Goal: Transaction & Acquisition: Book appointment/travel/reservation

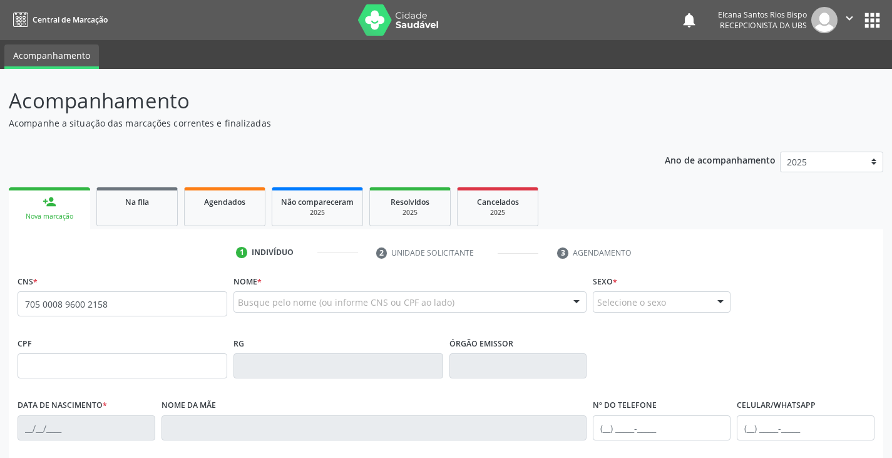
type input "705 0008 9600 2158"
type input "091.931.605-00"
type input "[DATE]"
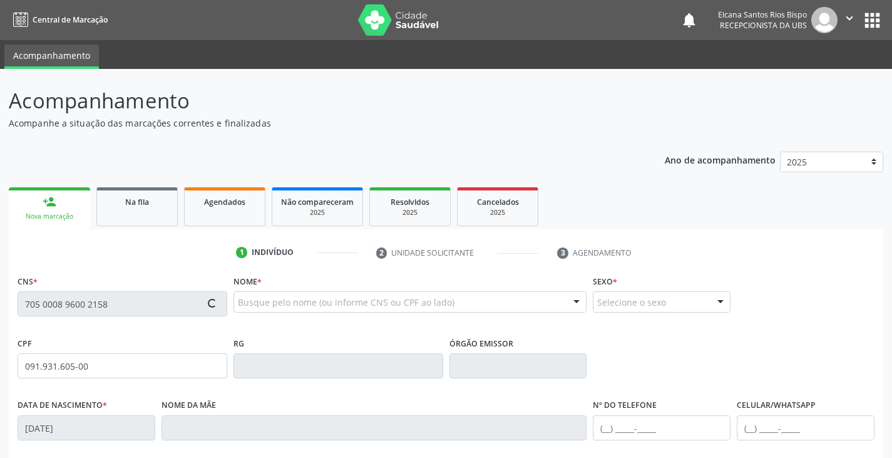
type input "[PERSON_NAME]"
type input "[PHONE_NUMBER]"
type input "(74) 98804-5937"
type input "059.072.885-74"
type input "S/N"
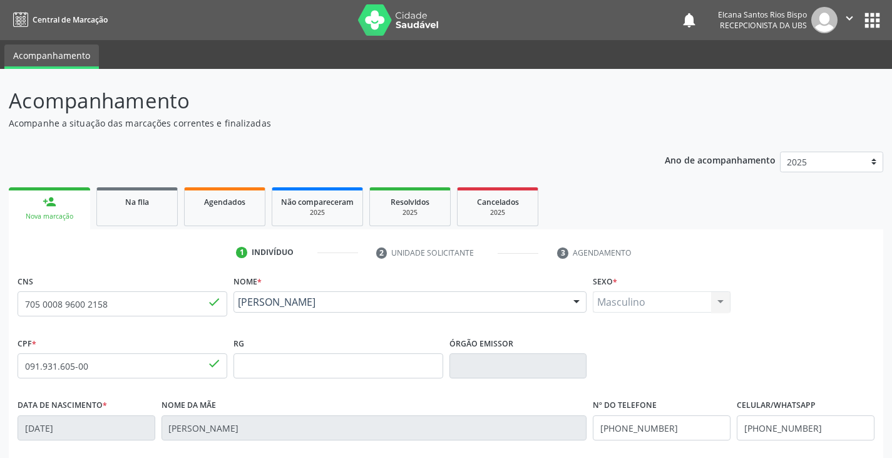
scroll to position [188, 0]
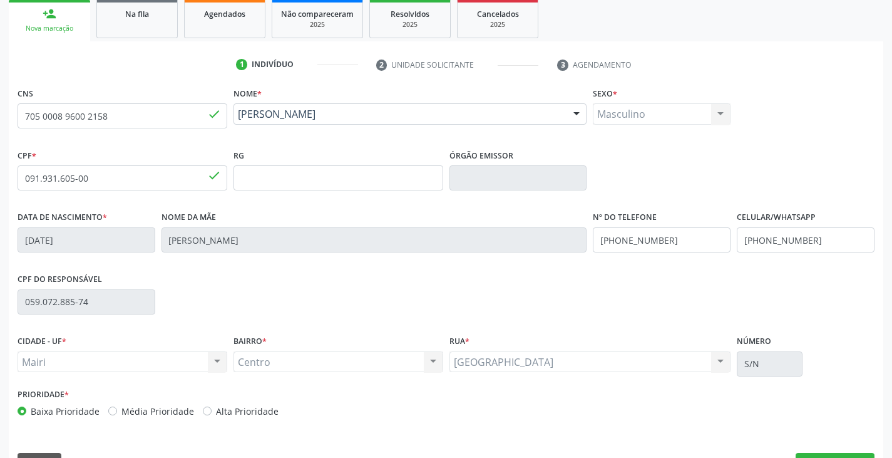
click at [233, 417] on label "Alta Prioridade" at bounding box center [247, 410] width 63 height 13
click at [212, 416] on input "Alta Prioridade" at bounding box center [207, 409] width 9 height 11
radio input "true"
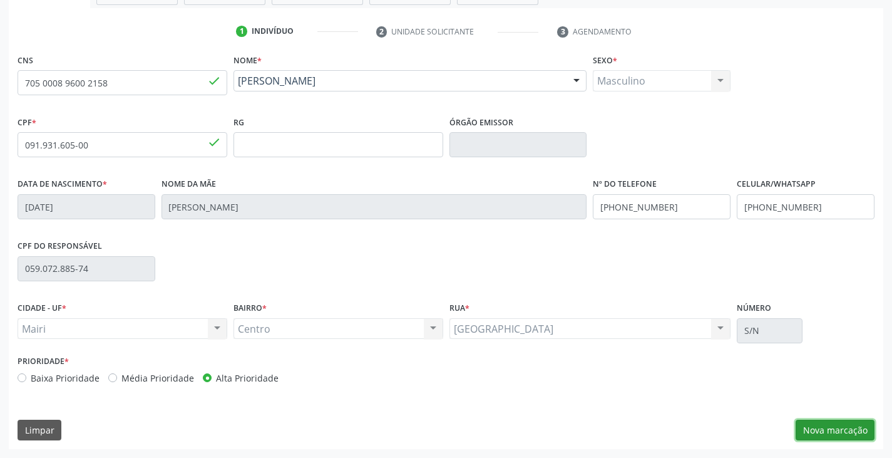
click at [827, 426] on button "Nova marcação" at bounding box center [834, 429] width 79 height 21
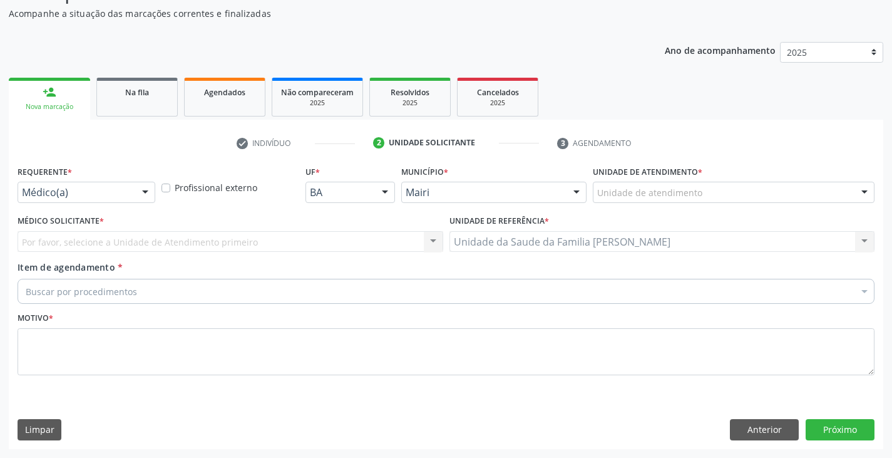
scroll to position [110, 0]
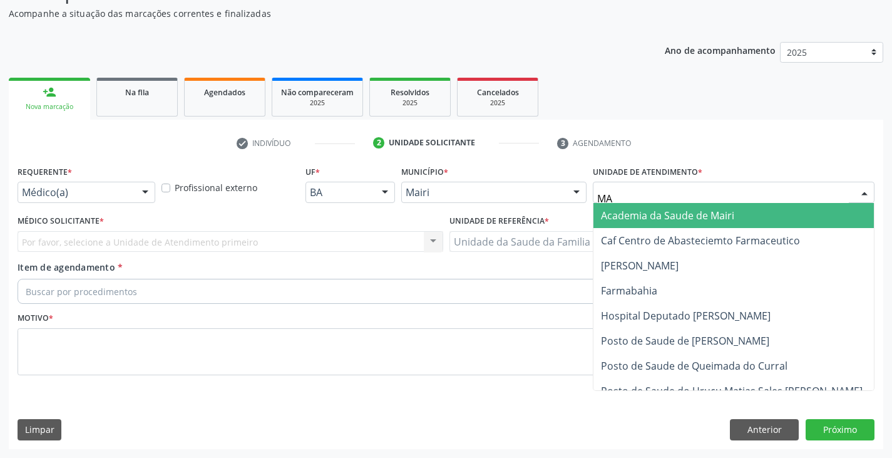
type input "MAR"
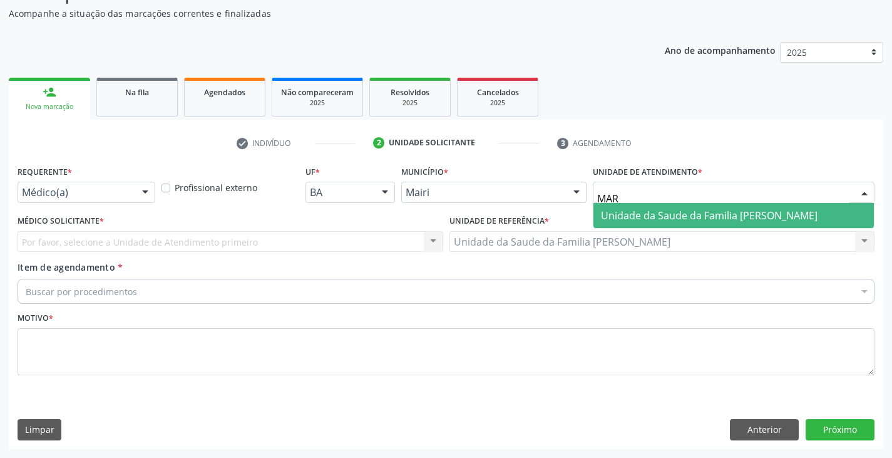
click at [613, 215] on span "Unidade da Saude da Familia [PERSON_NAME]" at bounding box center [709, 215] width 217 height 14
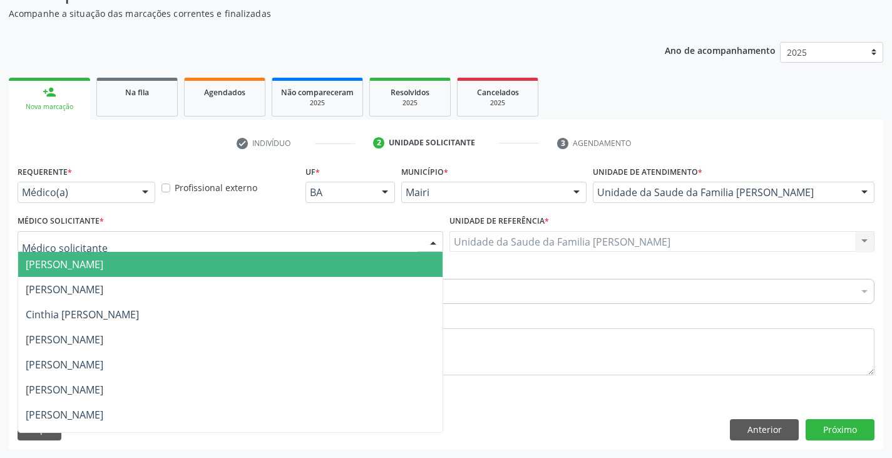
scroll to position [170, 0]
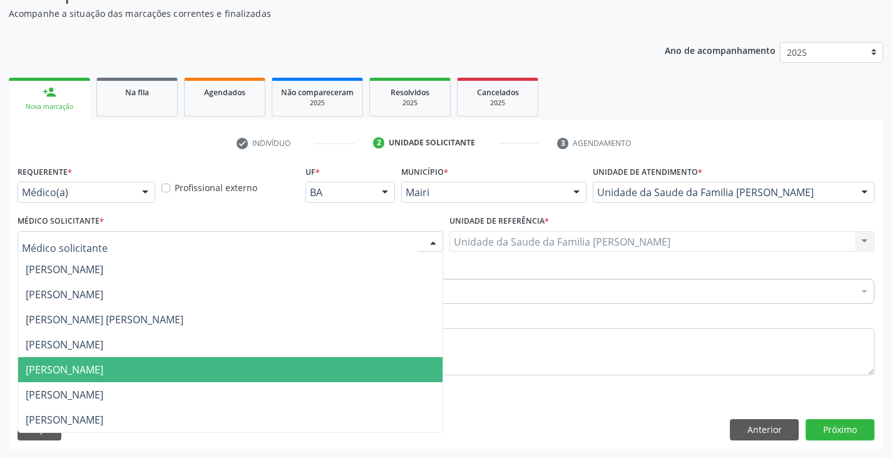
click at [71, 362] on span "[PERSON_NAME]" at bounding box center [230, 369] width 424 height 25
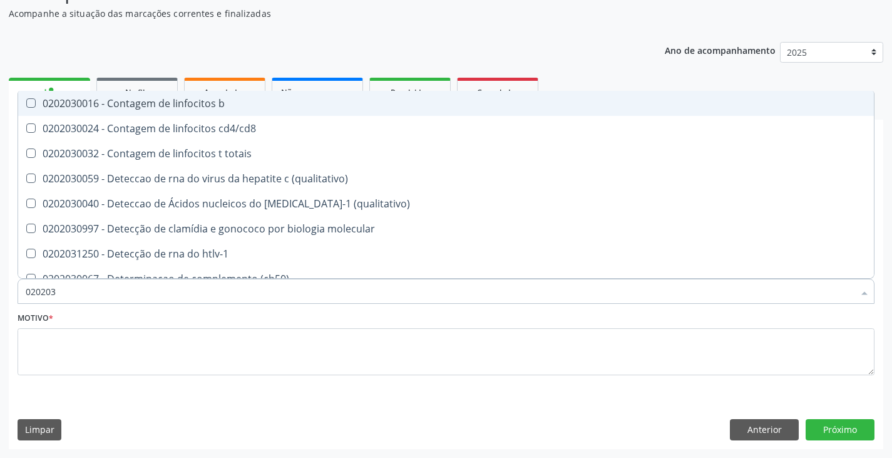
type input "0202038"
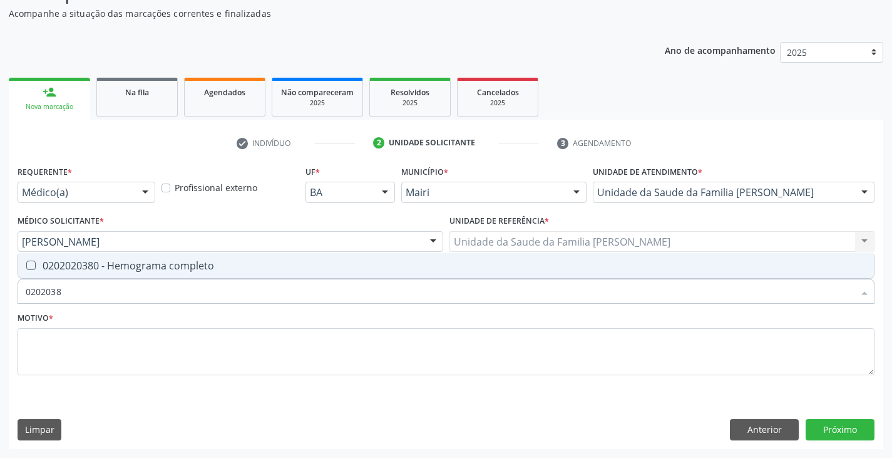
click at [100, 269] on div "0202020380 - Hemograma completo" at bounding box center [446, 265] width 841 height 10
checkbox completo "true"
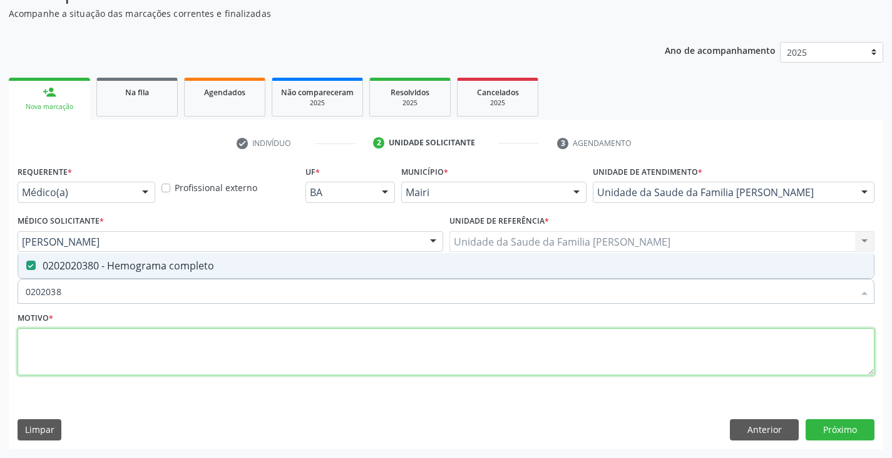
click at [82, 342] on textarea at bounding box center [446, 352] width 857 height 48
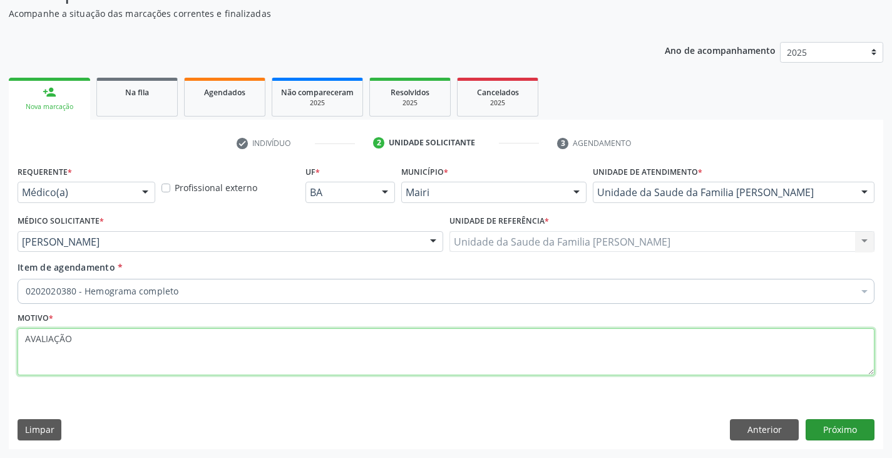
type textarea "AVALIAÇÃO"
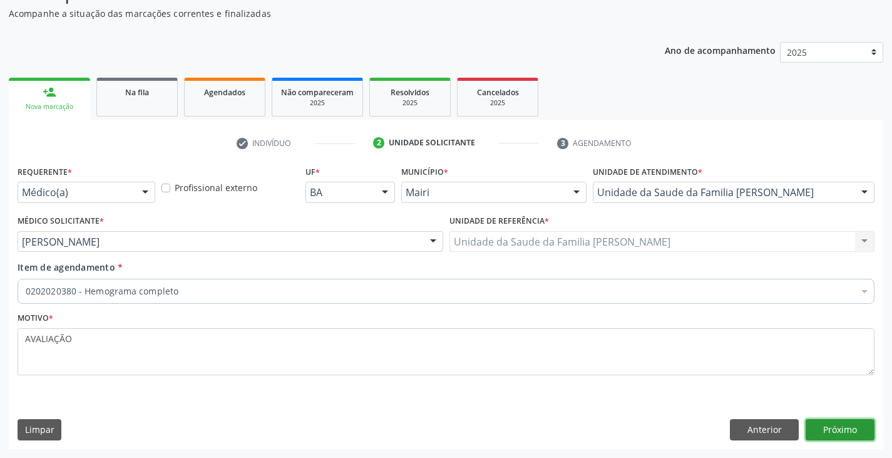
click at [845, 429] on button "Próximo" at bounding box center [839, 429] width 69 height 21
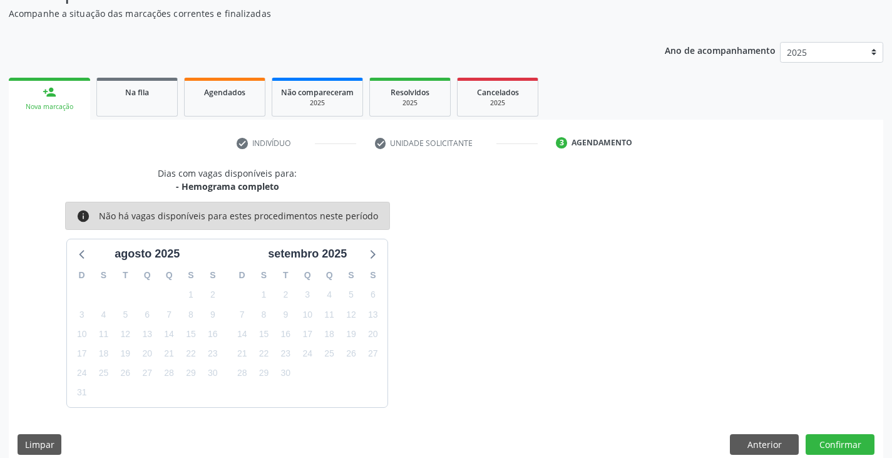
scroll to position [124, 0]
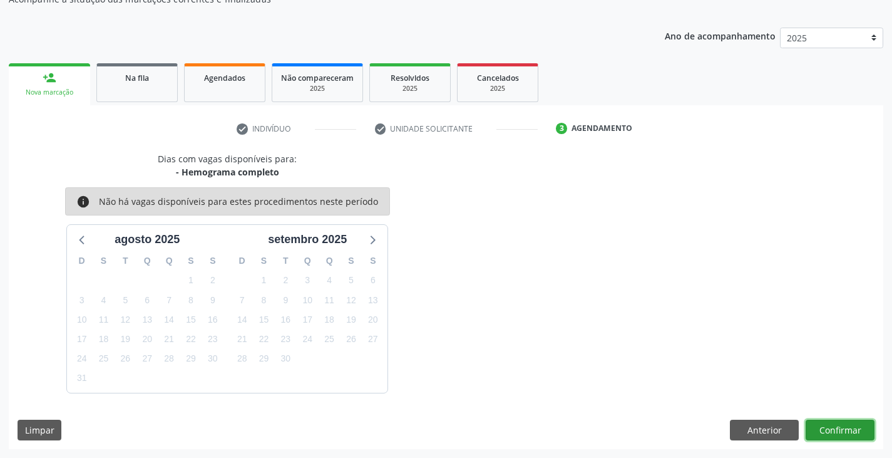
click at [845, 429] on button "Confirmar" at bounding box center [839, 429] width 69 height 21
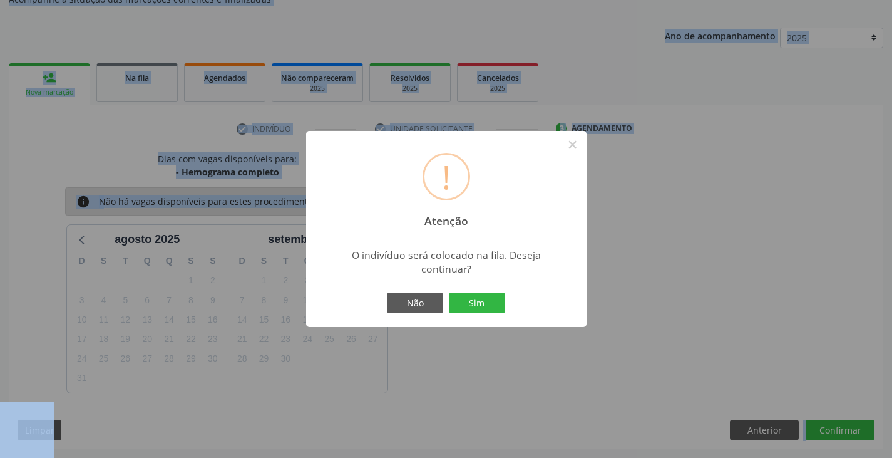
click at [845, 429] on div "! Atenção × O indivíduo será colocado na fila. Deseja continuar? Não Sim" at bounding box center [446, 229] width 892 height 458
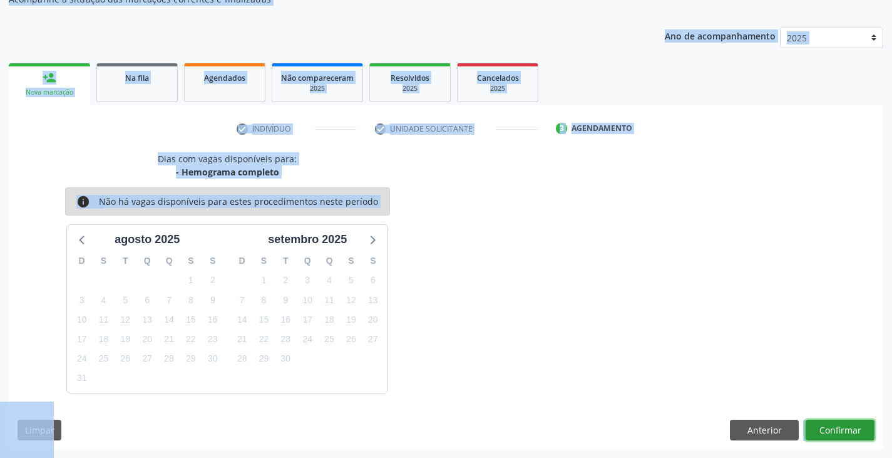
click at [835, 427] on button "Confirmar" at bounding box center [839, 429] width 69 height 21
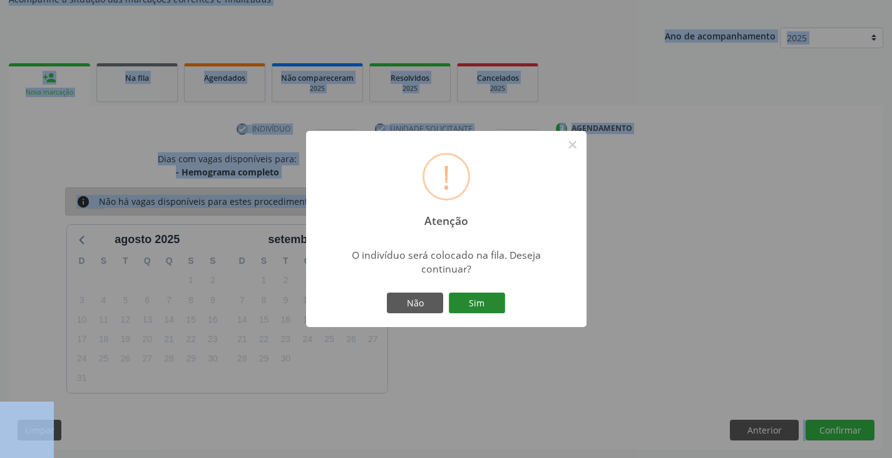
click at [490, 306] on button "Sim" at bounding box center [477, 302] width 56 height 21
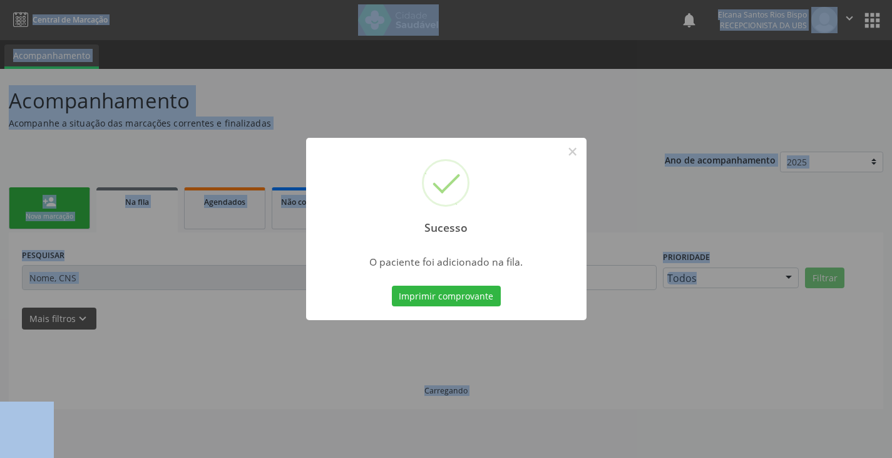
scroll to position [0, 0]
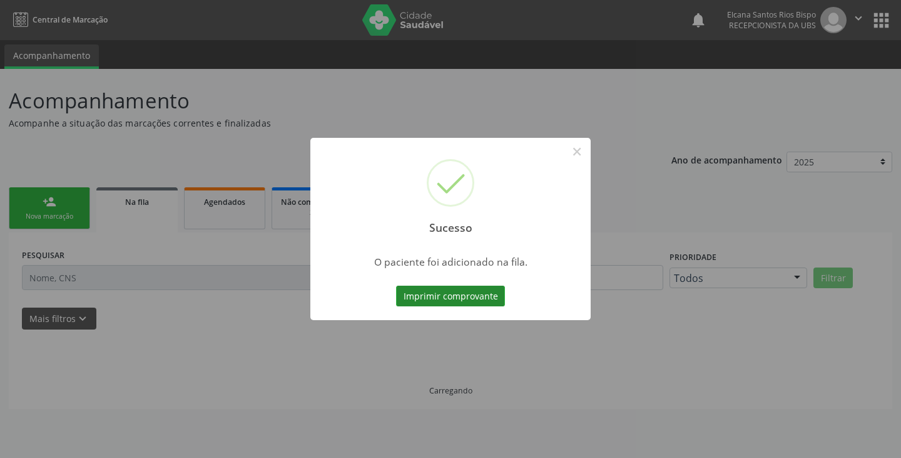
click at [459, 295] on button "Imprimir comprovante" at bounding box center [450, 295] width 109 height 21
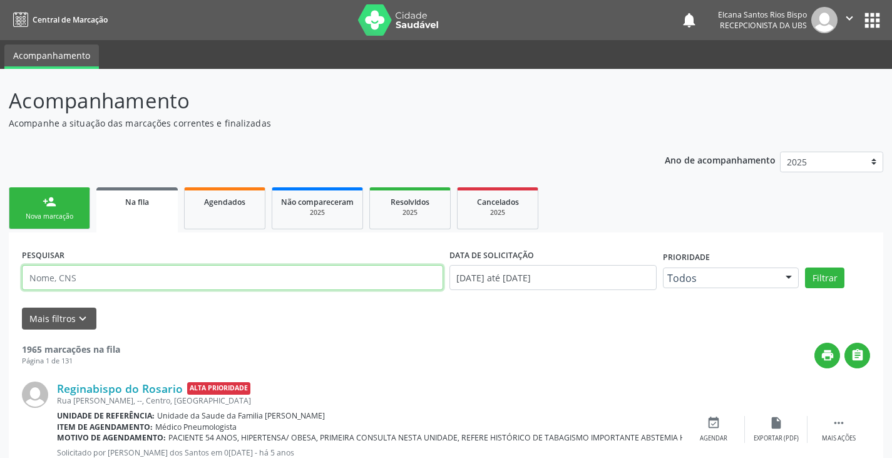
click at [71, 283] on input "text" at bounding box center [232, 277] width 421 height 25
paste input "705 0008 9600 2158"
type input "705 0008 9600 2158"
click at [805, 267] on button "Filtrar" at bounding box center [824, 277] width 39 height 21
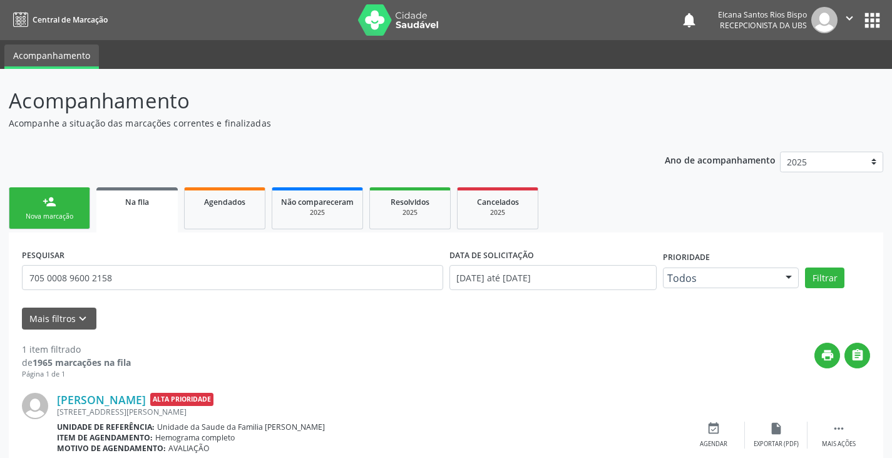
scroll to position [55, 0]
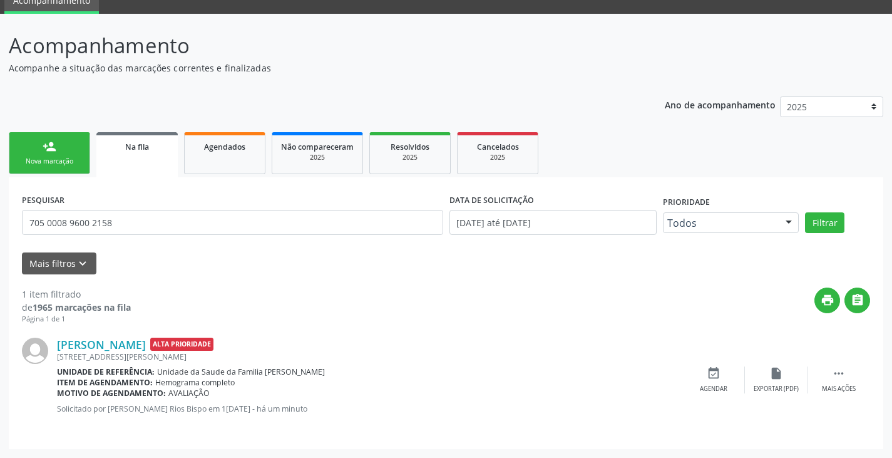
click at [53, 169] on link "person_add Nova marcação" at bounding box center [49, 153] width 81 height 42
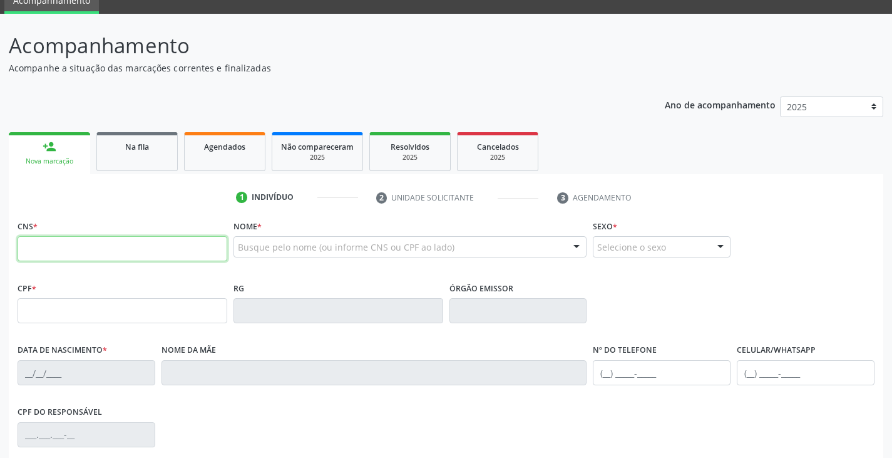
click at [83, 248] on input "text" at bounding box center [123, 248] width 210 height 25
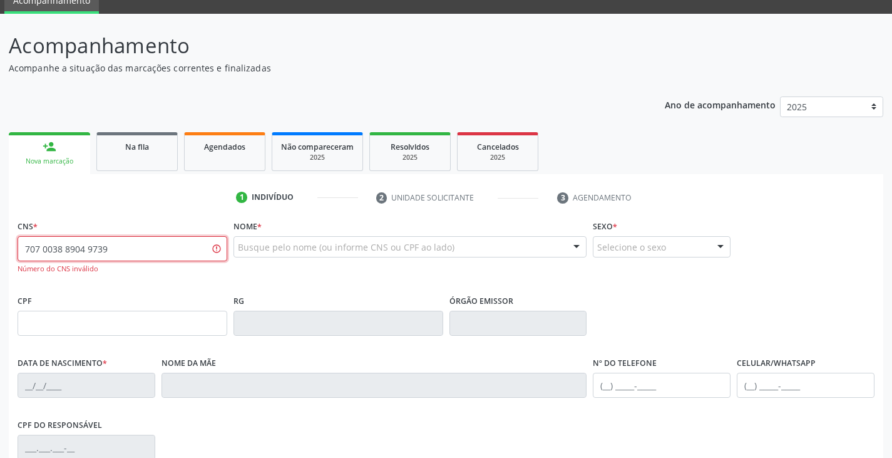
type input "707 0038 8904 9739"
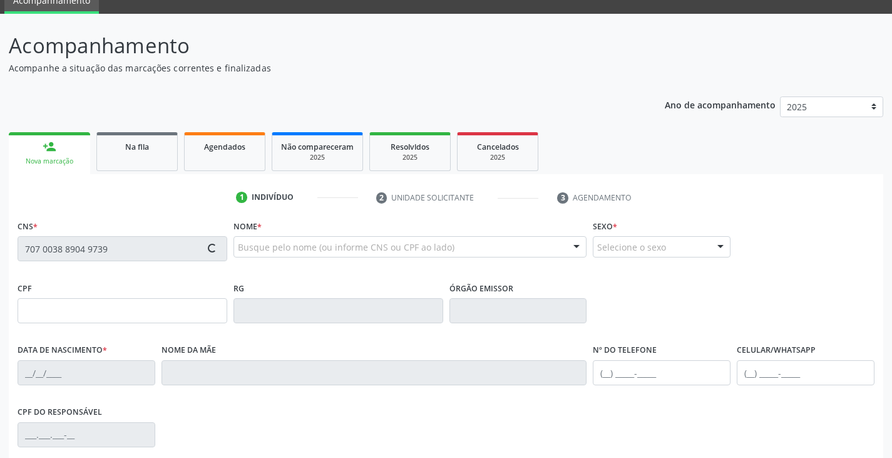
type input "10/02/2025"
type input "Renata Silva Santos"
type input "(74) 99906-7586"
type input "S/N"
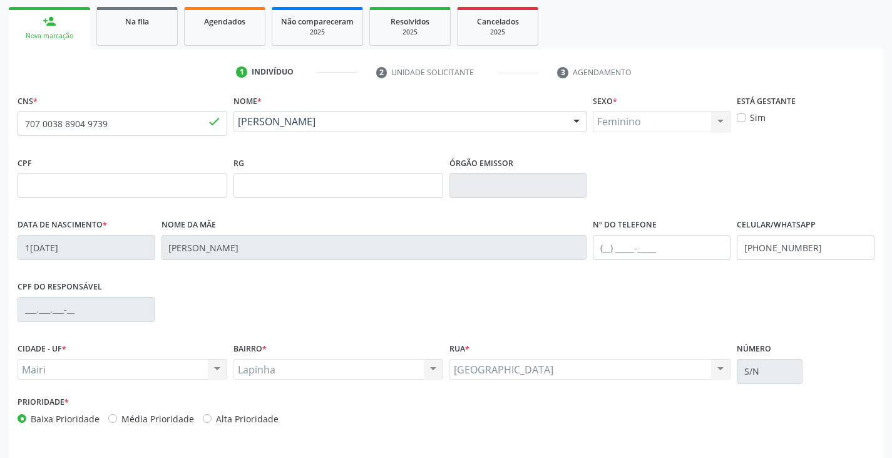
scroll to position [221, 0]
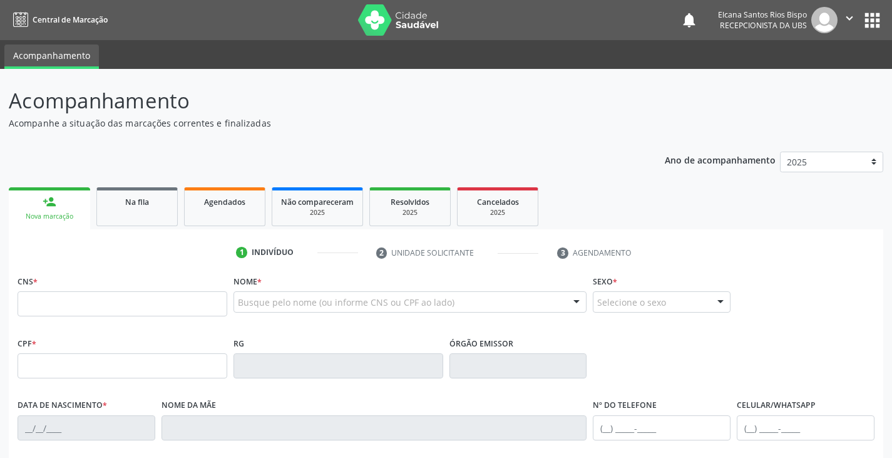
click at [160, 301] on input "text" at bounding box center [123, 303] width 210 height 25
type input "702 8065 7425 6570"
type input "098.954.105-30"
type input "17[DATE]"
type input "[PERSON_NAME]"
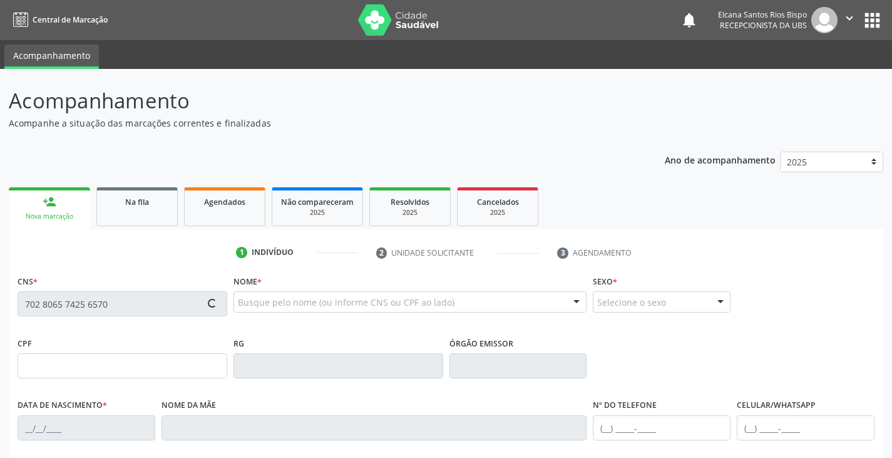
type input "[PHONE_NUMBER]"
type input "S/N"
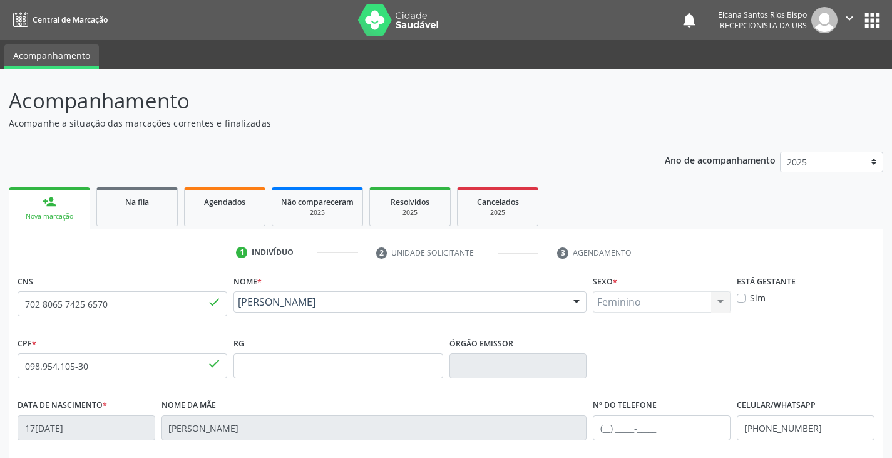
scroll to position [188, 0]
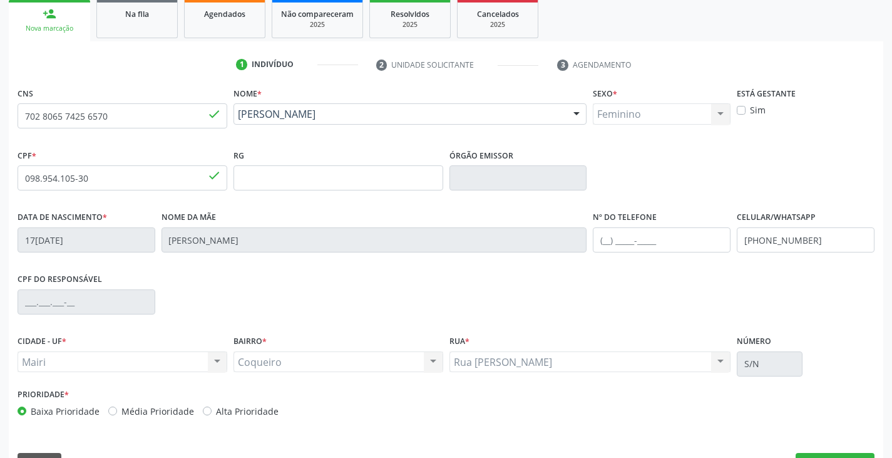
click at [220, 412] on label "Alta Prioridade" at bounding box center [247, 410] width 63 height 13
click at [212, 412] on input "Alta Prioridade" at bounding box center [207, 409] width 9 height 11
radio input "true"
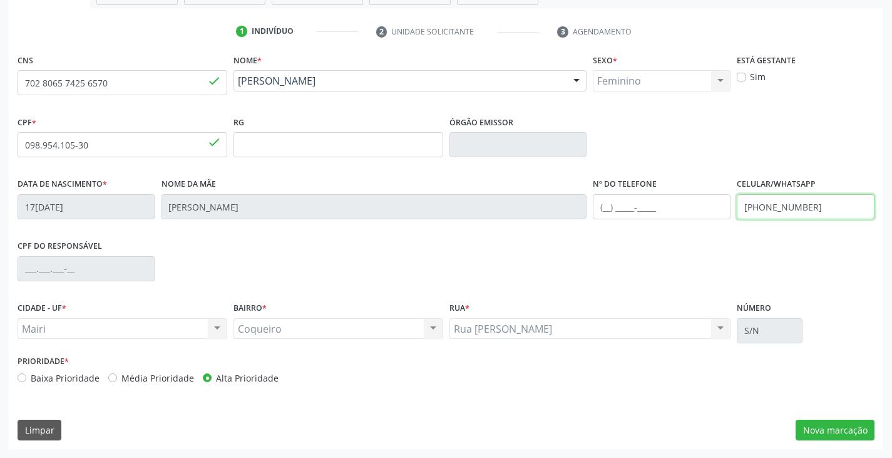
click at [816, 203] on input "[PHONE_NUMBER]" at bounding box center [806, 206] width 138 height 25
type input "[PHONE_NUMBER]"
click at [827, 416] on div "CNS 702 8065 7425 6570 done Nome * [PERSON_NAME] [PERSON_NAME] CNS: 702 8065 74…" at bounding box center [446, 250] width 874 height 398
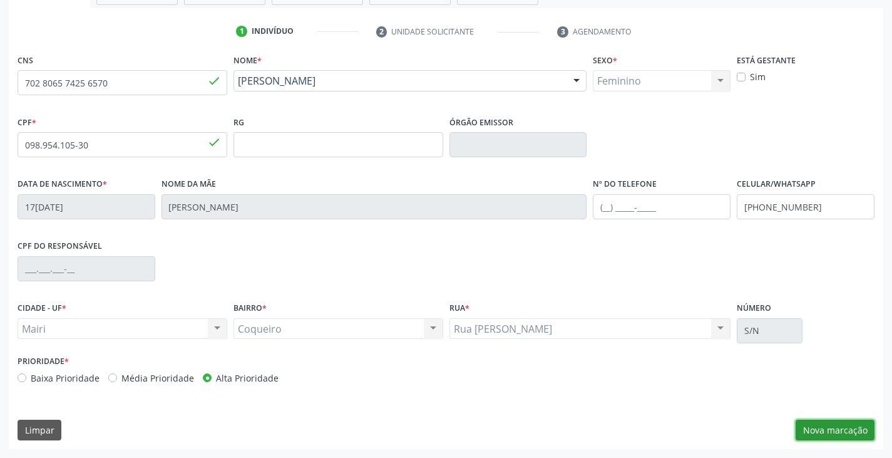
click at [837, 434] on button "Nova marcação" at bounding box center [834, 429] width 79 height 21
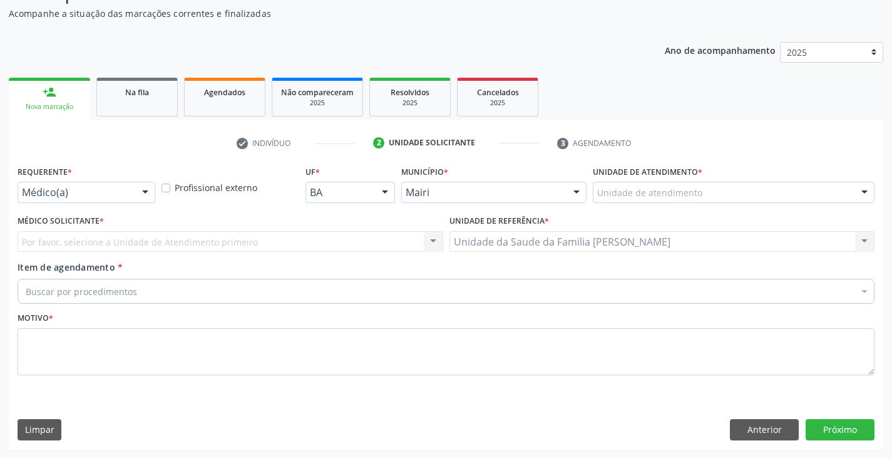
scroll to position [110, 0]
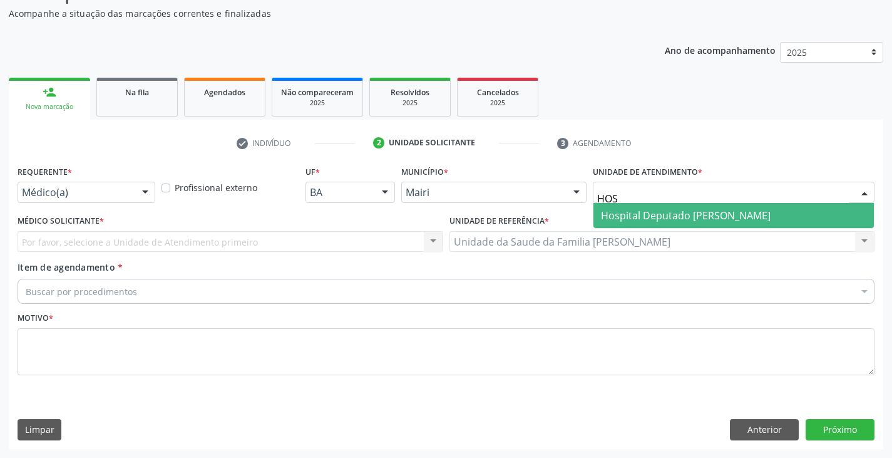
click at [653, 218] on span "Hospital Deputado [PERSON_NAME]" at bounding box center [686, 215] width 170 height 14
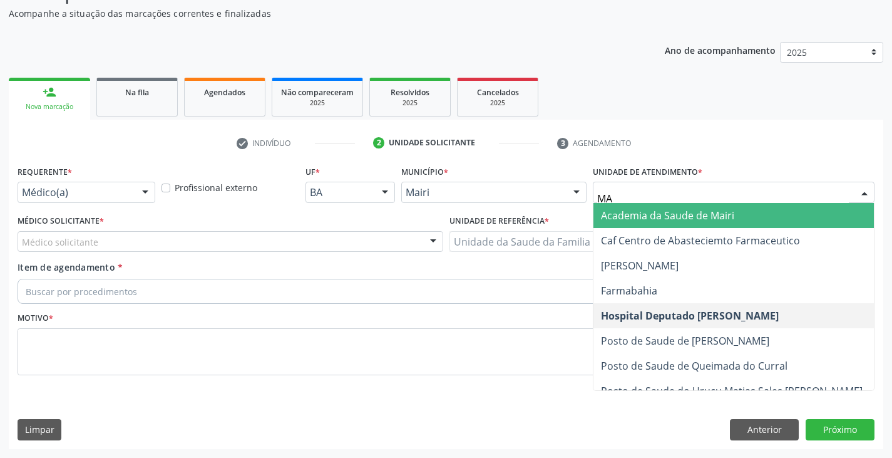
type input "MAR"
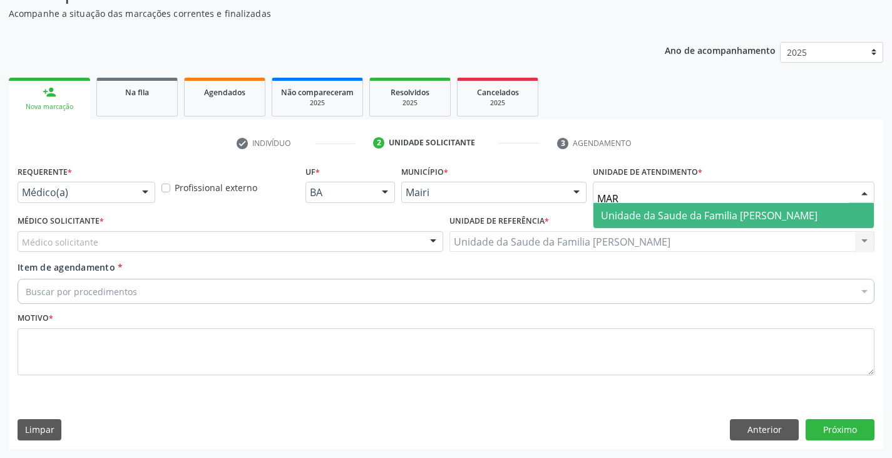
click at [616, 208] on span "Unidade da Saude da Familia [PERSON_NAME]" at bounding box center [709, 215] width 217 height 14
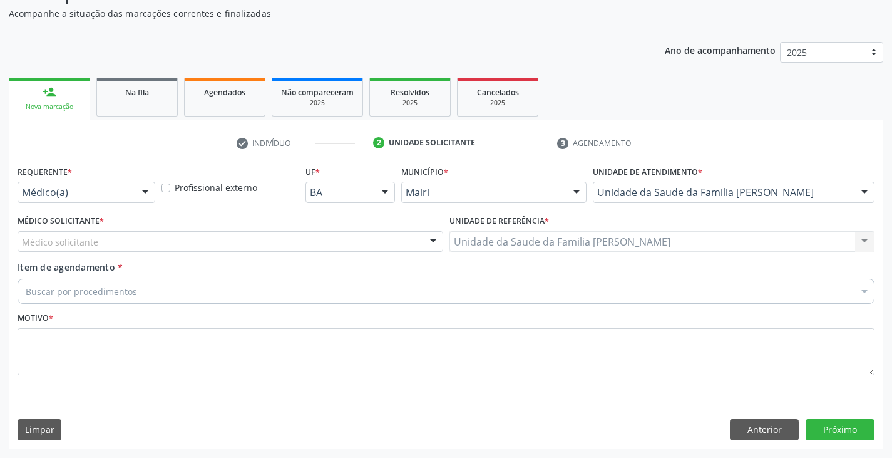
drag, startPoint x: 45, startPoint y: 237, endPoint x: 50, endPoint y: 258, distance: 21.3
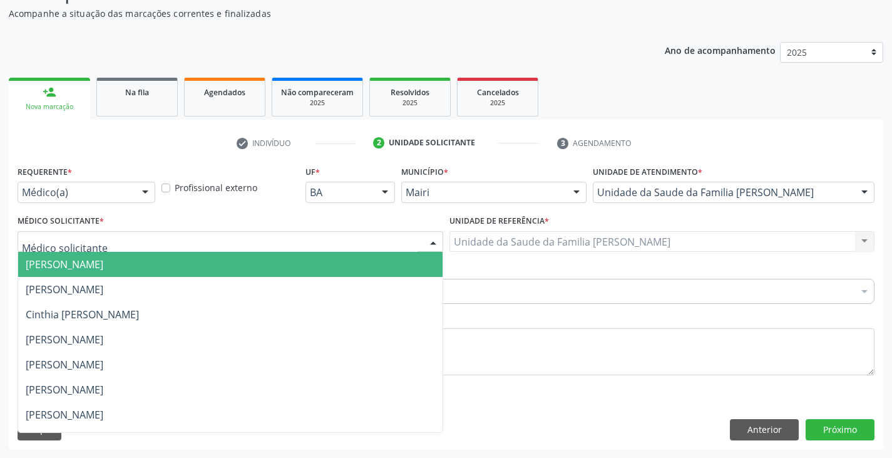
scroll to position [170, 0]
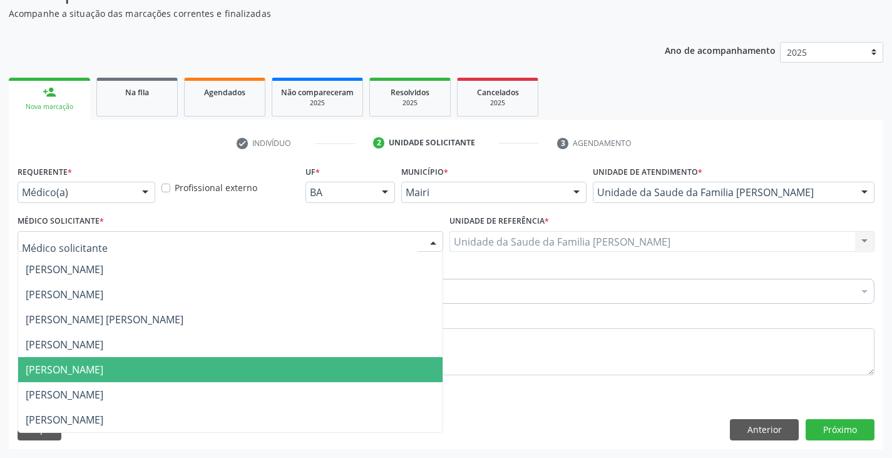
click at [60, 376] on span "[PERSON_NAME]" at bounding box center [65, 369] width 78 height 14
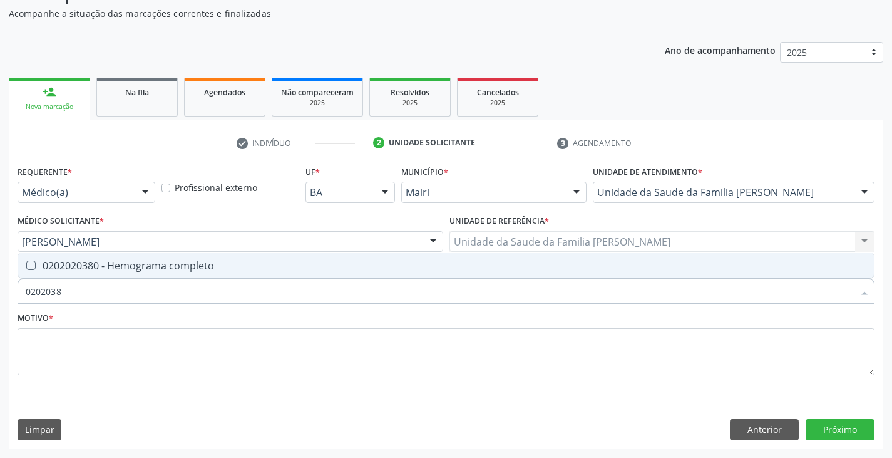
type input "02020380"
click at [81, 265] on div "0202020380 - Hemograma completo" at bounding box center [446, 265] width 841 height 10
checkbox completo "true"
type input "020203"
checkbox completo "false"
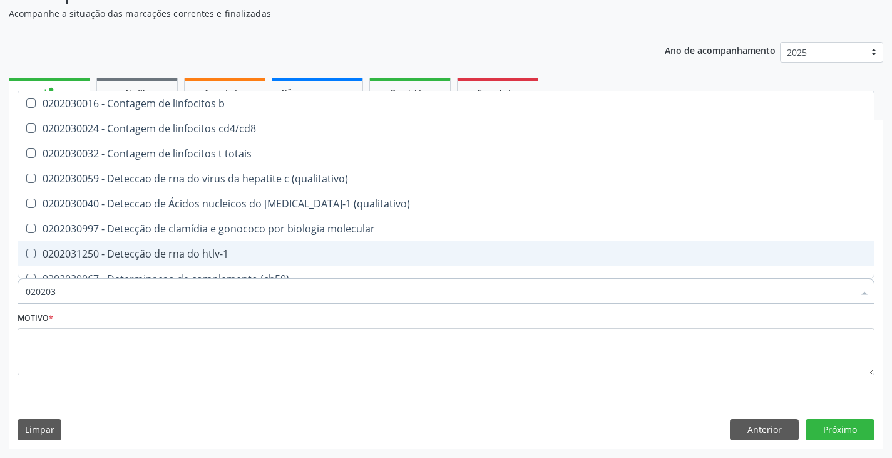
type input "02020"
checkbox completo "false"
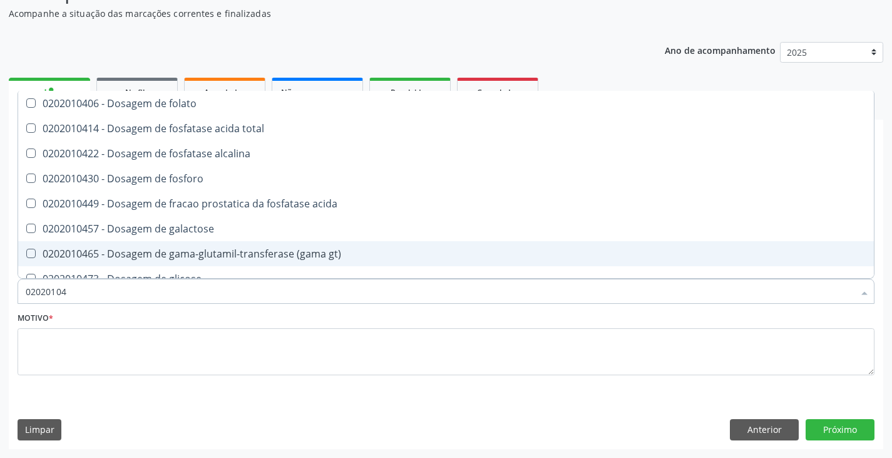
type input "020201047"
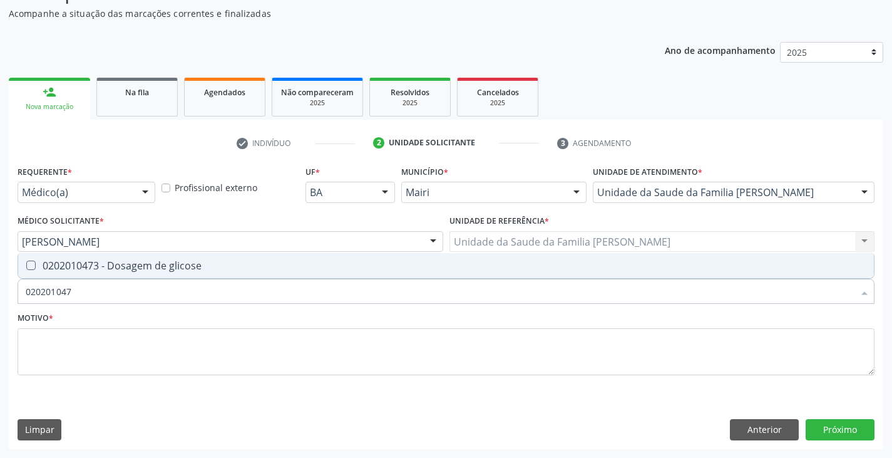
click at [81, 265] on div "0202010473 - Dosagem de glicose" at bounding box center [446, 265] width 841 height 10
checkbox glicose "true"
type input "02020104"
checkbox glicose "false"
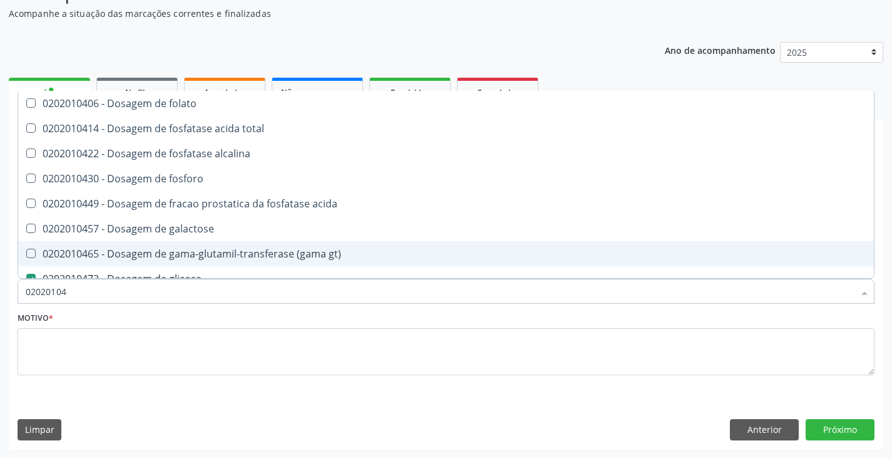
type input "0202010"
checkbox glicose "false"
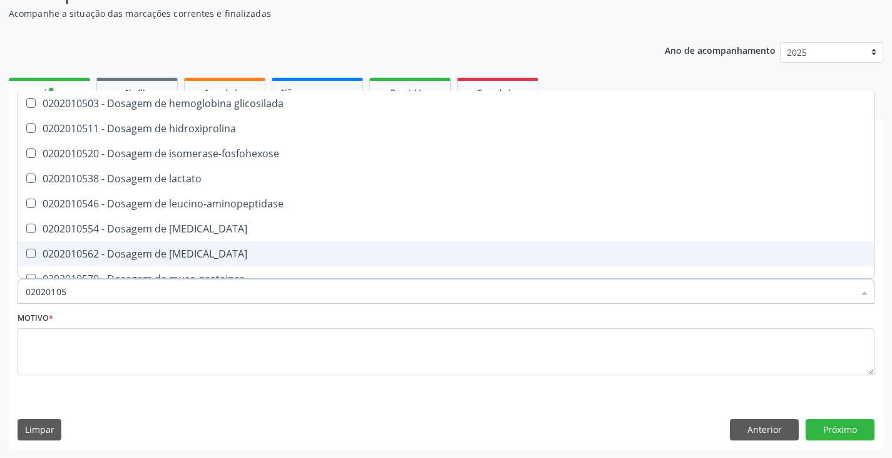
type input "020201050"
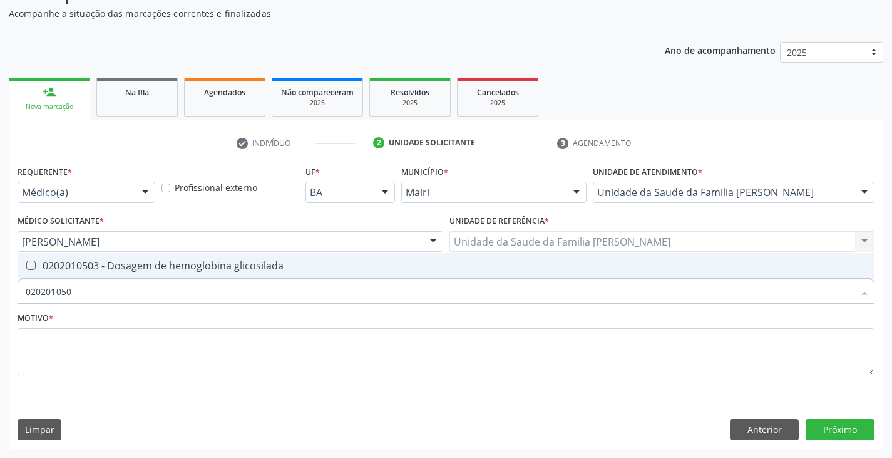
click at [81, 265] on div "0202010503 - Dosagem de hemoglobina glicosilada" at bounding box center [446, 265] width 841 height 10
checkbox glicosilada "true"
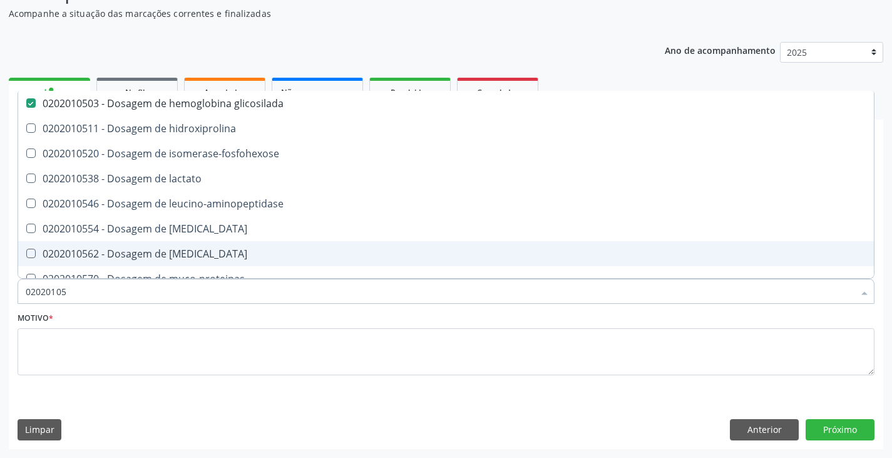
type input "0202010"
checkbox glicosilada "false"
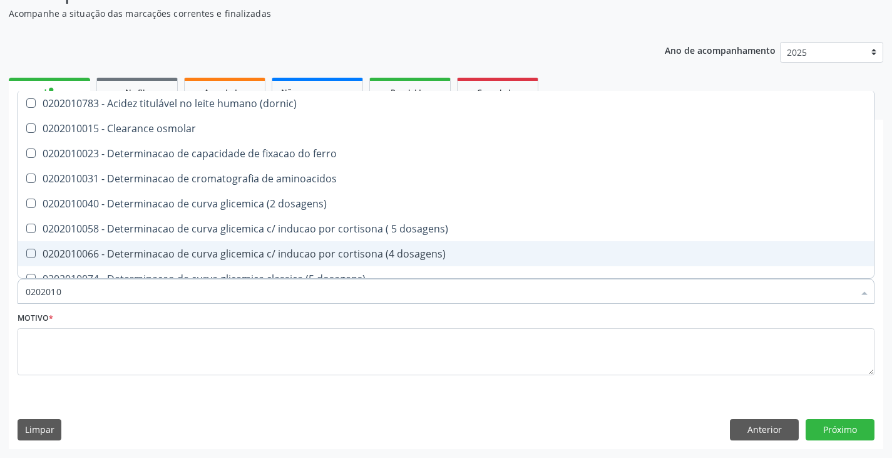
type input "020201"
checkbox glicose "false"
checkbox glicosilada "false"
checkbox magnesio "true"
checkbox porfirinas "true"
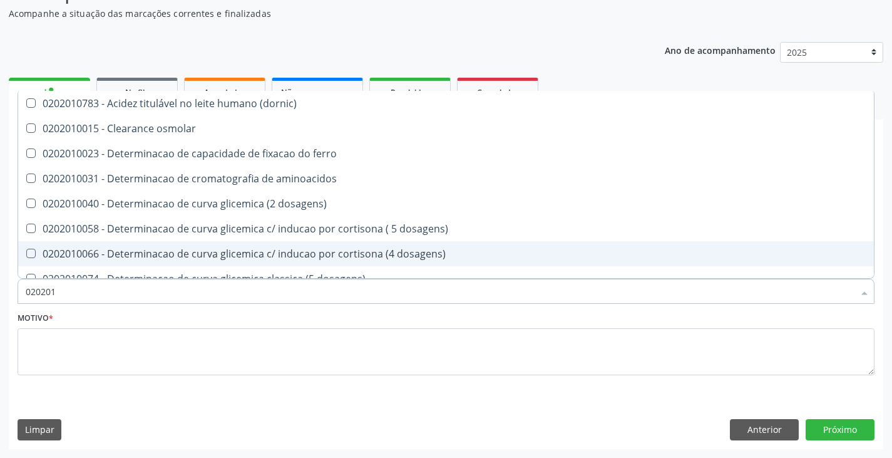
type input "02020"
checkbox glicose "false"
checkbox glicosilada "false"
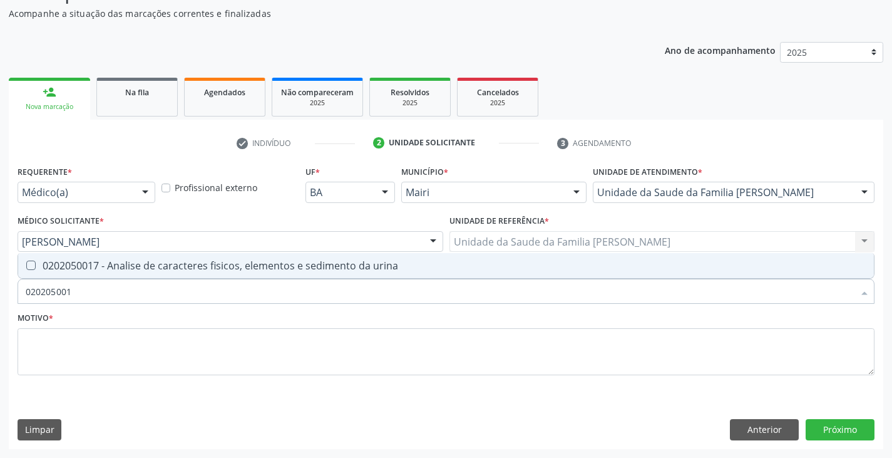
type input "0202050017"
click at [81, 265] on div "0202050017 - Analise de caracteres fisicos, elementos e sedimento da urina" at bounding box center [446, 265] width 841 height 10
checkbox urina "true"
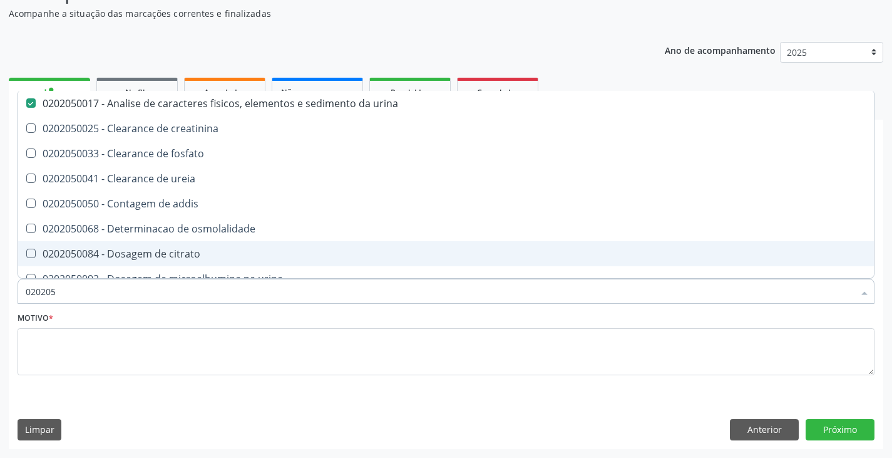
type input "02020"
checkbox urina "false"
checkbox ureia "true"
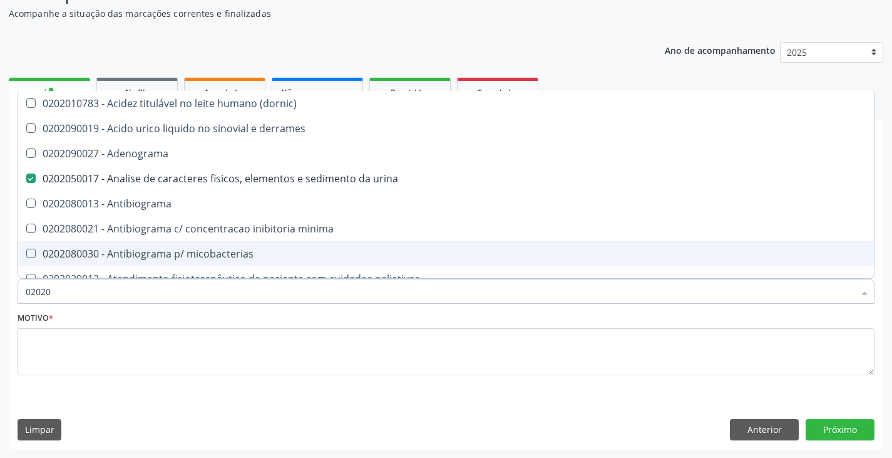
type input "020203"
checkbox urina "false"
checkbox molecular "true"
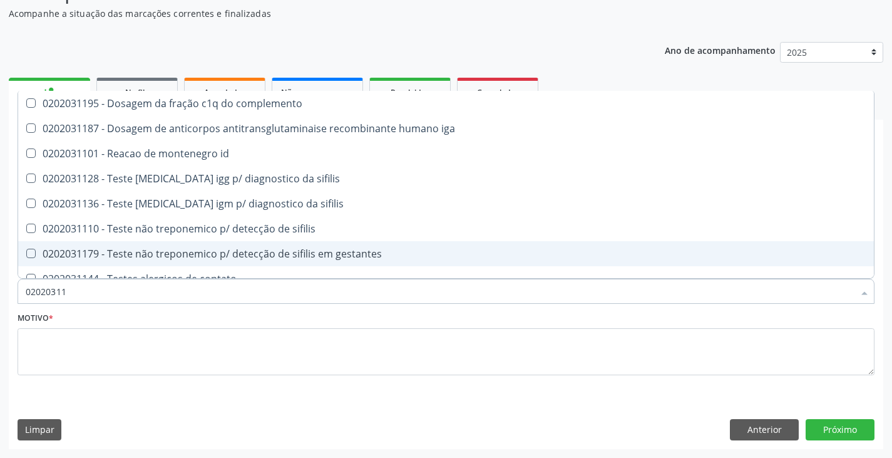
type input "020203112"
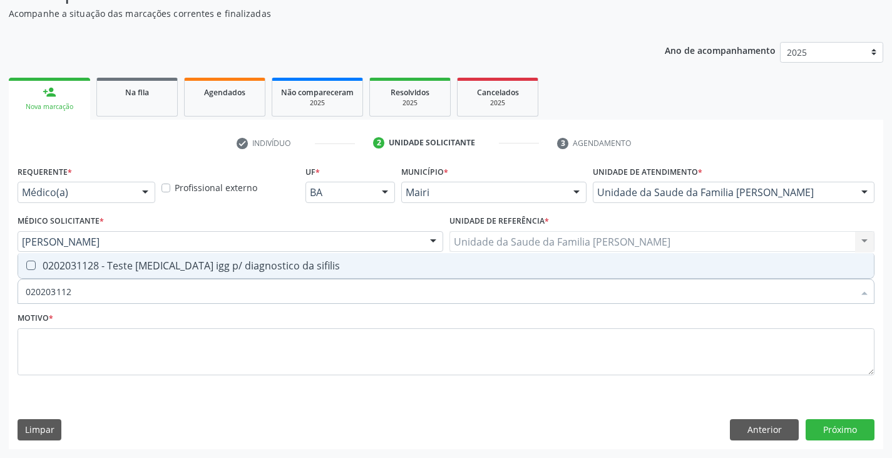
click at [81, 264] on div "0202031128 - Teste [MEDICAL_DATA] igg p/ diagnostico da sifilis" at bounding box center [446, 265] width 841 height 10
checkbox sifilis "true"
type input "02020311"
checkbox sifilis "false"
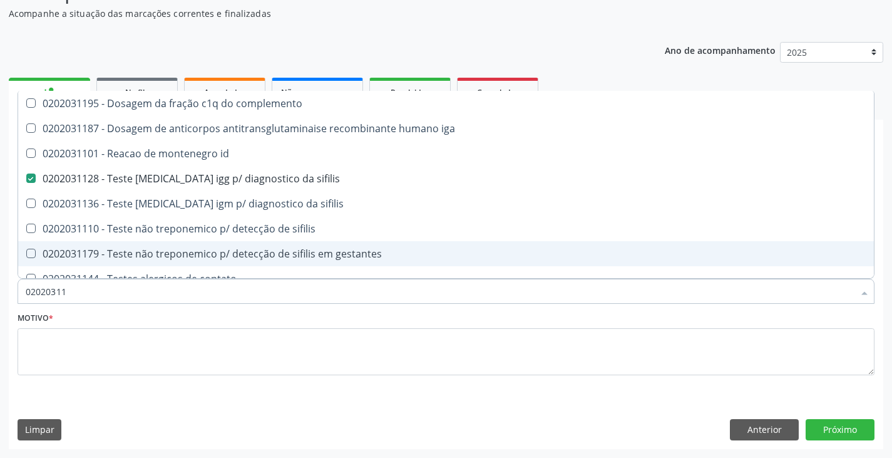
type input "020203113"
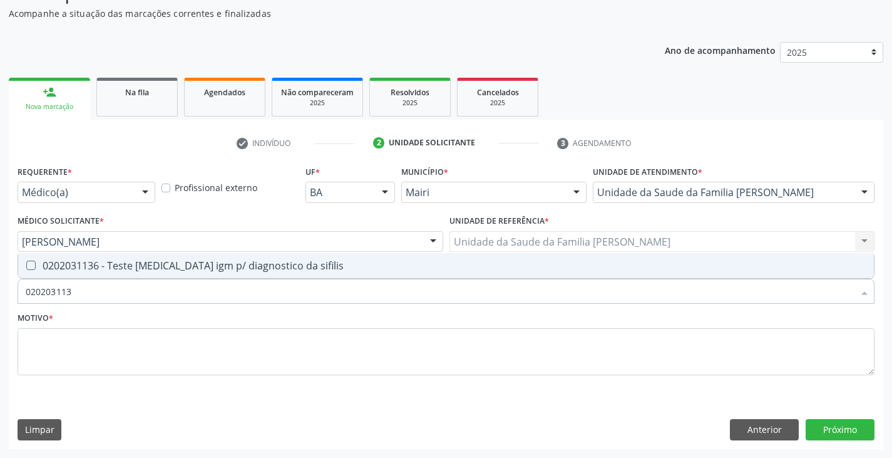
click at [81, 264] on div "0202031136 - Teste [MEDICAL_DATA] igm p/ diagnostico da sifilis" at bounding box center [446, 265] width 841 height 10
checkbox sifilis "true"
type input "02020311"
checkbox sifilis "false"
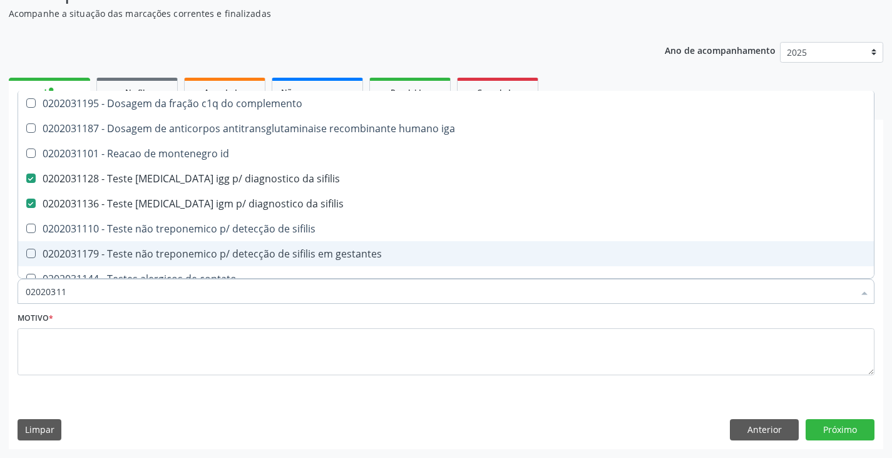
type input "0202031"
checkbox sifilis "false"
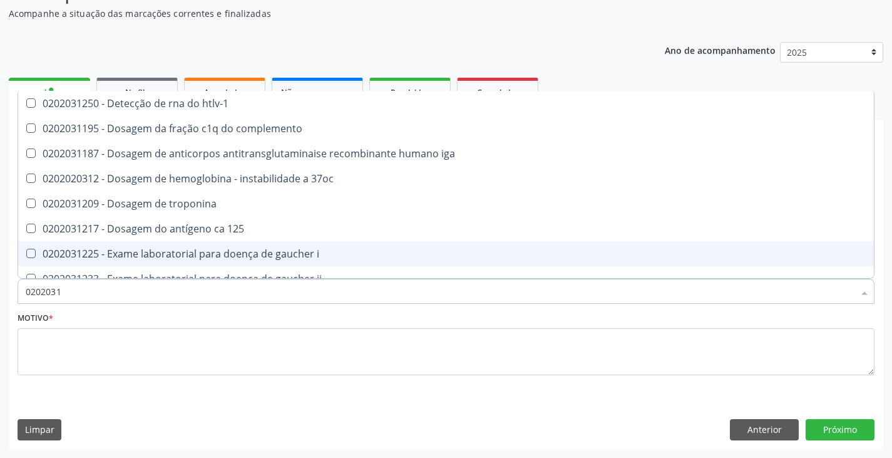
type input "020203"
checkbox sifilis "false"
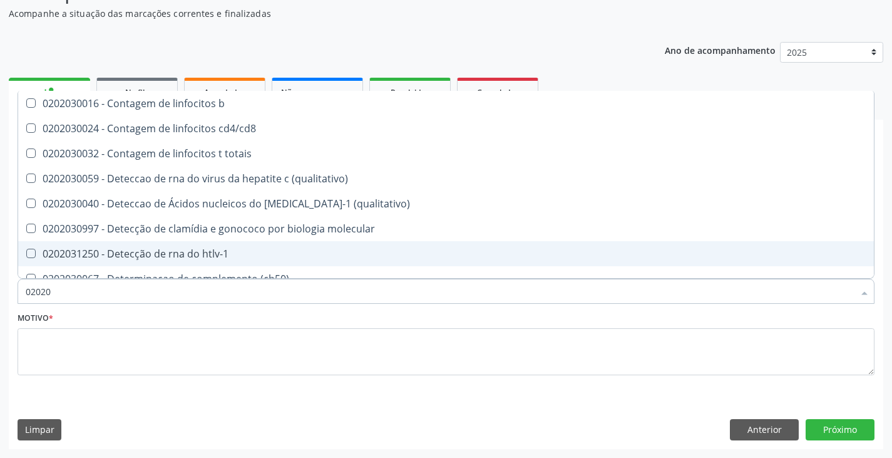
type input "0202"
checkbox \(qualitativo\) "true"
checkbox completo "false"
checkbox sifilis "false"
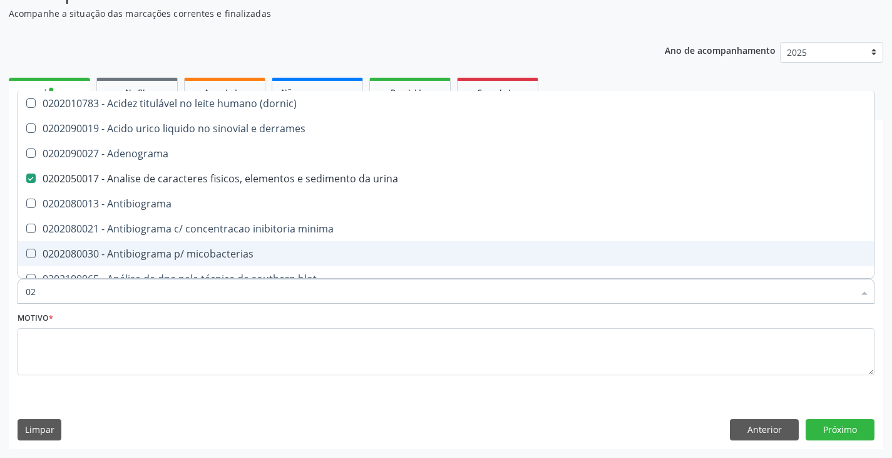
type input "0"
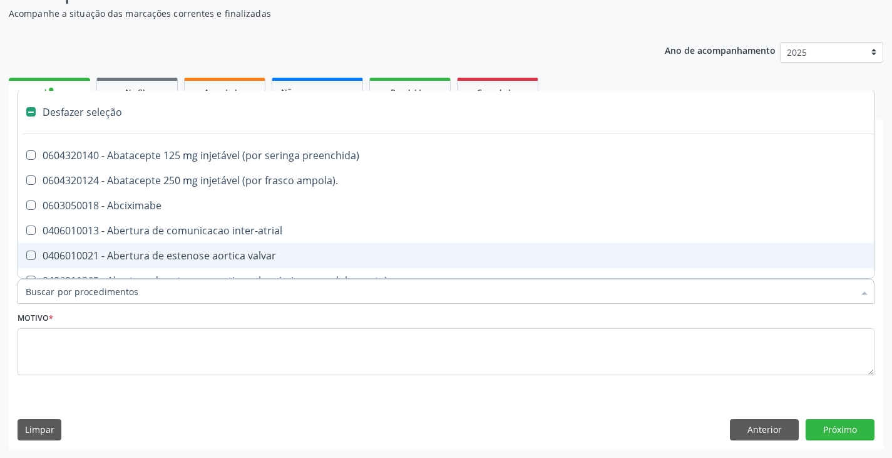
checkbox inter-atrial "false"
checkbox congenito "false"
checkbox biotinidase "false"
checkbox urina "true"
checkbox stent\) "false"
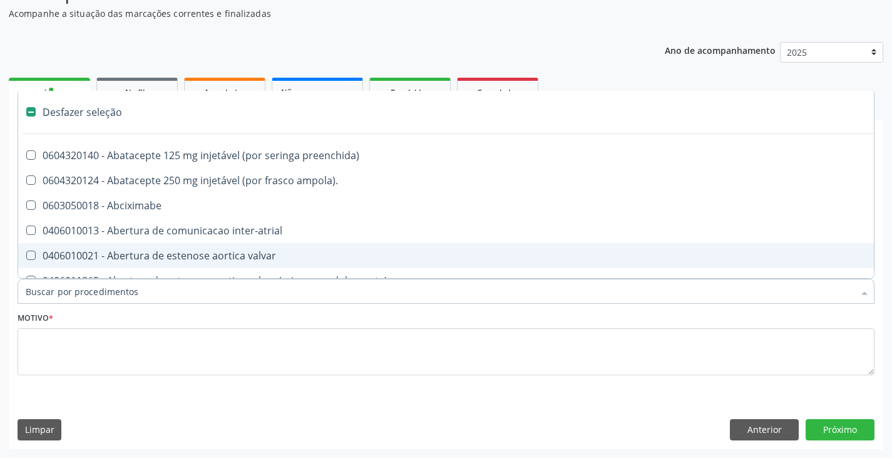
checkbox parenteral "false"
checkbox articulação "false"
checkbox Braquiterapia "false"
checkbox iridium "false"
type input "H"
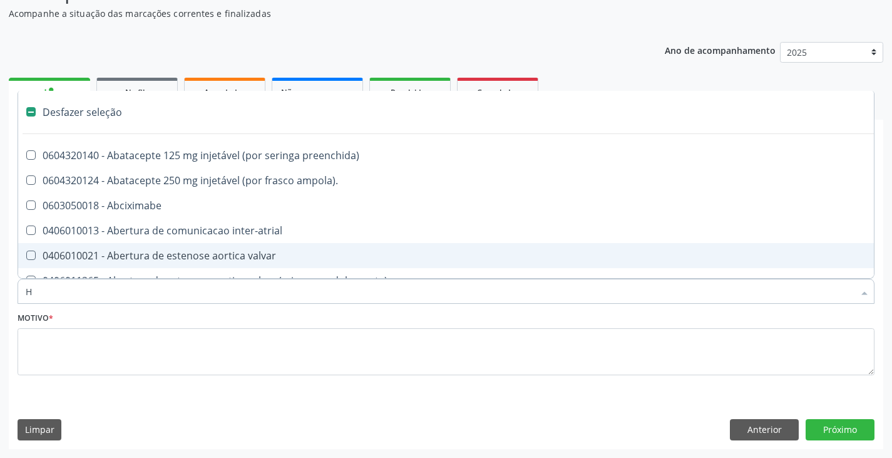
checkbox urina "false"
checkbox link "true"
checkbox joelho "true"
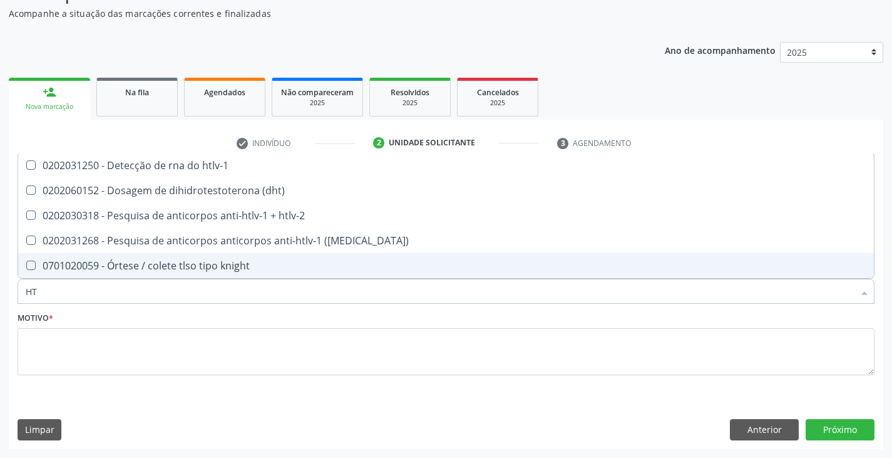
type input "HTL"
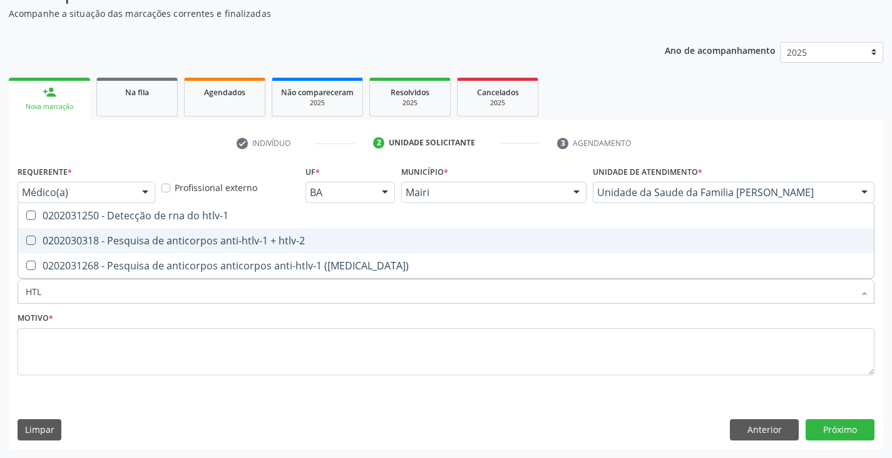
click at [96, 233] on span "0202030318 - Pesquisa de anticorpos anti-htlv-1 + htlv-2" at bounding box center [446, 240] width 856 height 25
checkbox htlv-2 "true"
type input "HT"
checkbox htlv-2 "false"
checkbox \(western-blot\) "true"
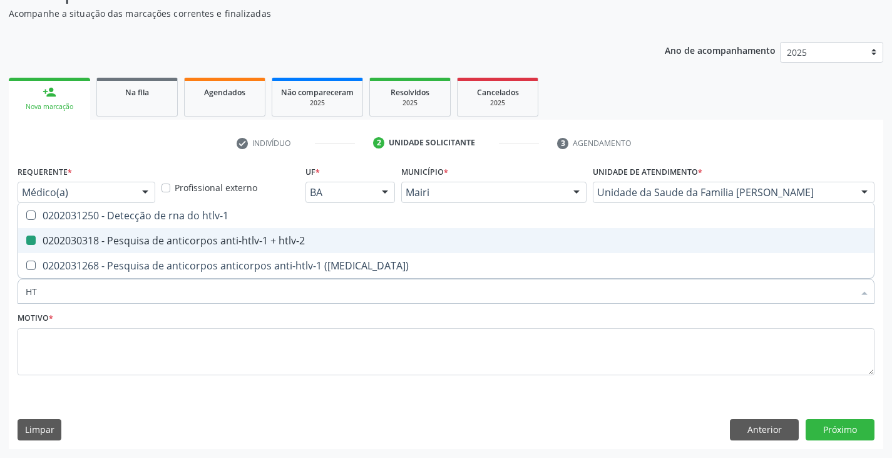
type input "H"
checkbox \(western-blot\) "false"
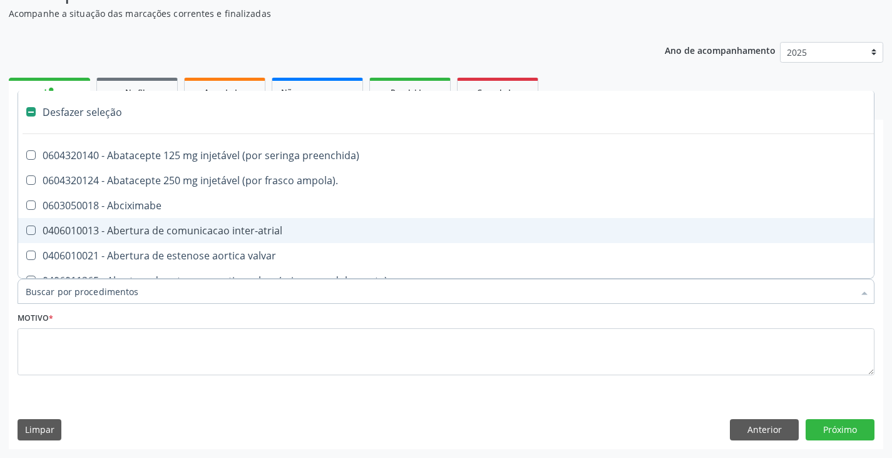
type input "H"
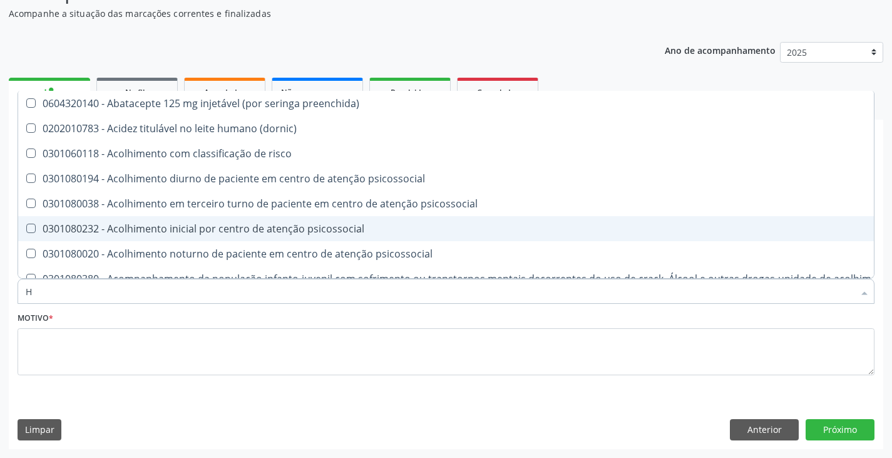
checkbox hemodialise "false"
checkbox glicosilada "true"
checkbox completo "true"
checkbox htlv-2 "true"
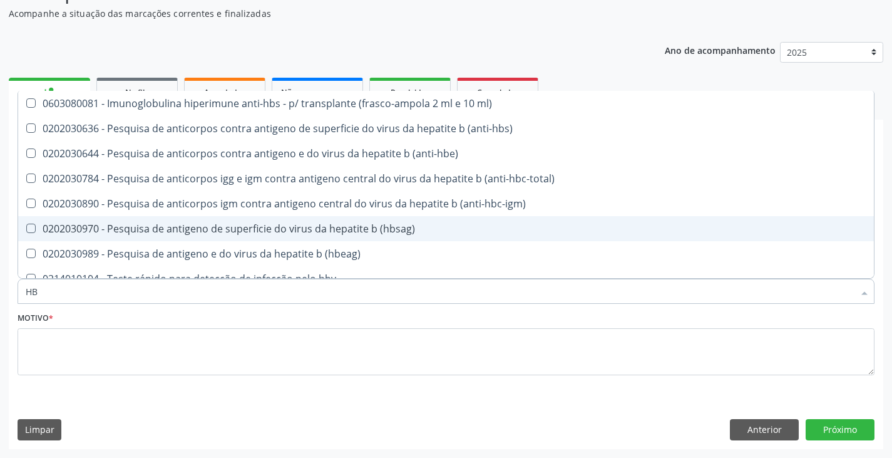
type input "HBS"
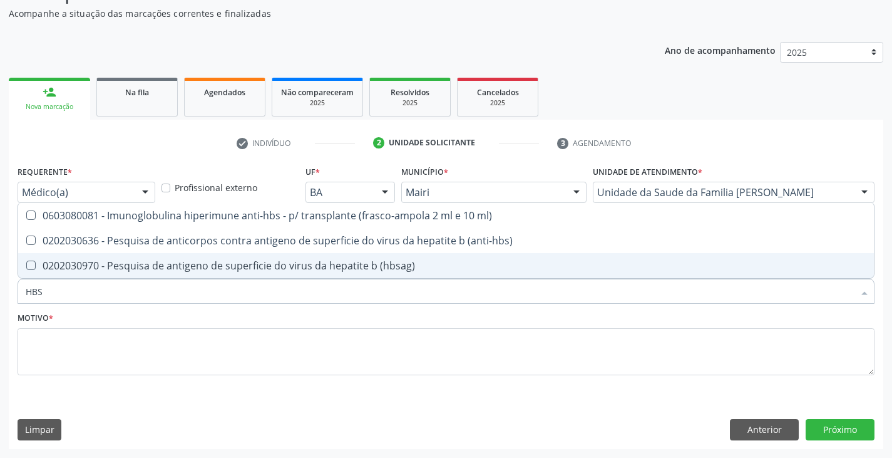
click at [133, 266] on div "0202030970 - Pesquisa de antigeno de superficie do virus da hepatite b (hbsag)" at bounding box center [446, 265] width 841 height 10
checkbox \(hbsag\) "true"
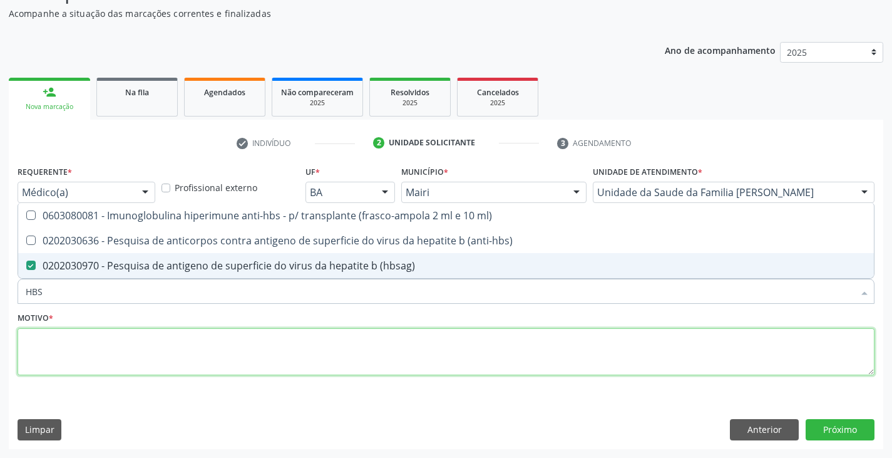
click at [260, 359] on textarea at bounding box center [446, 352] width 857 height 48
checkbox \(anti-hbs\) "true"
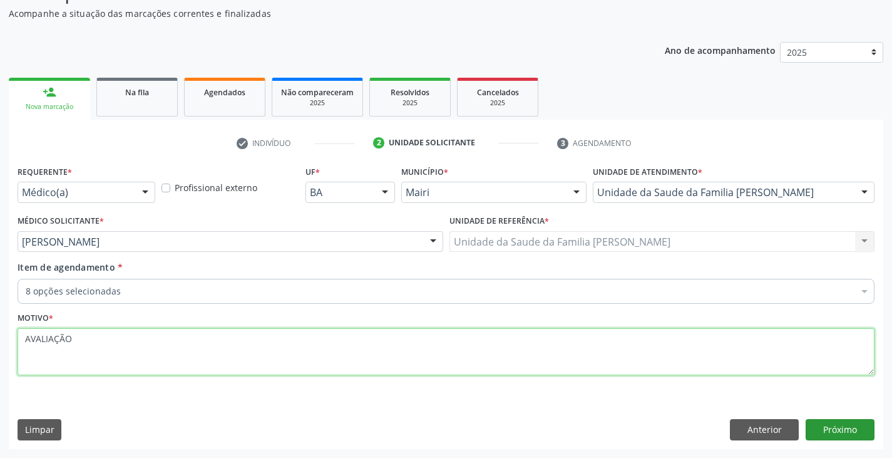
type textarea "AVALIAÇÃO"
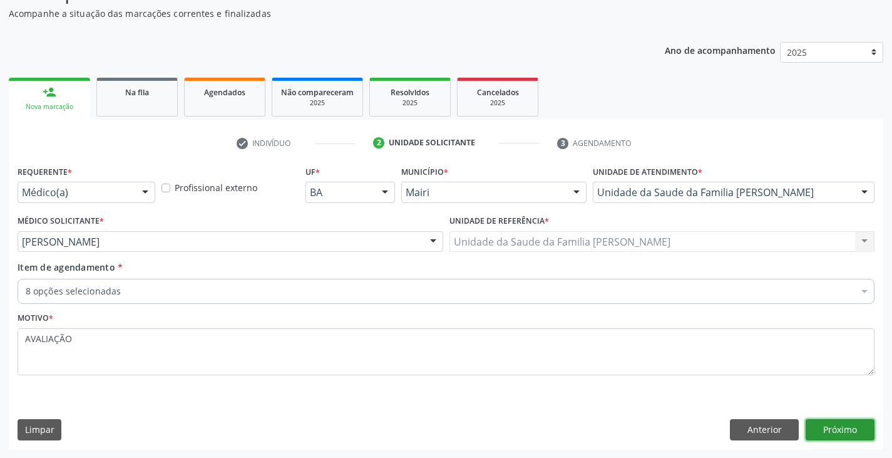
click at [829, 437] on button "Próximo" at bounding box center [839, 429] width 69 height 21
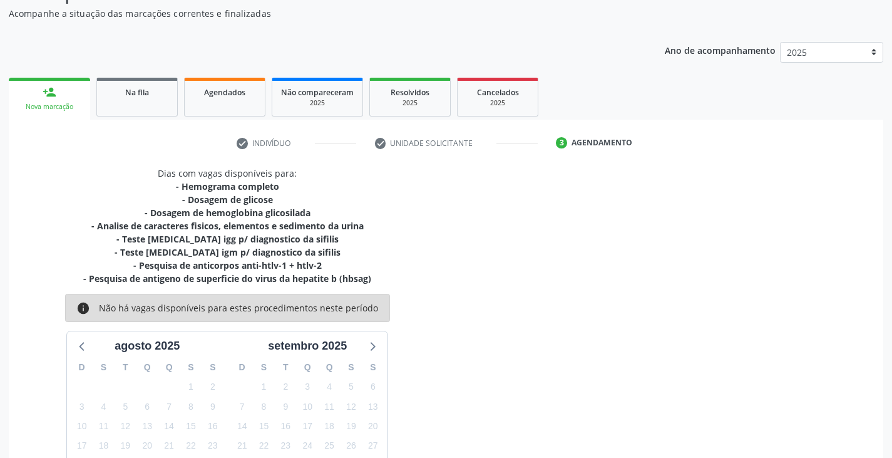
scroll to position [216, 0]
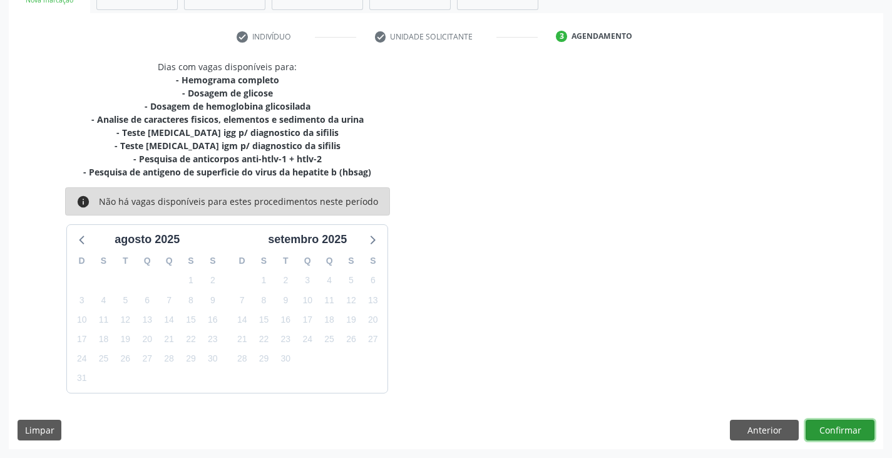
click at [847, 423] on button "Confirmar" at bounding box center [839, 429] width 69 height 21
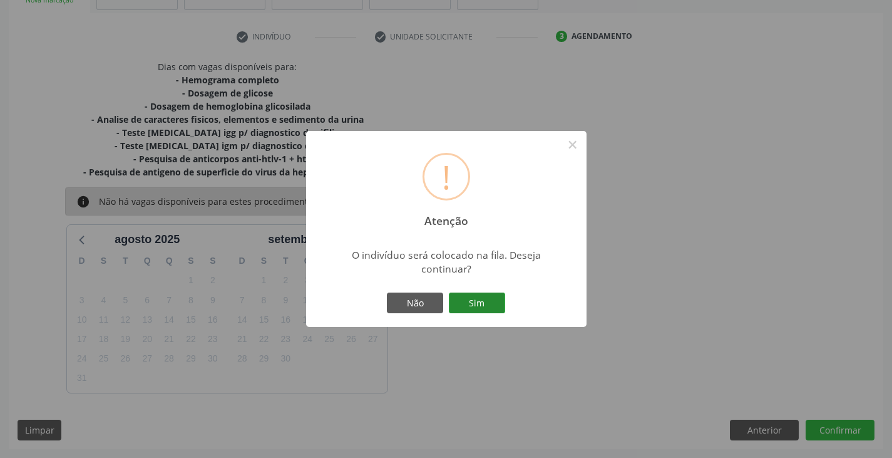
click at [478, 300] on button "Sim" at bounding box center [477, 302] width 56 height 21
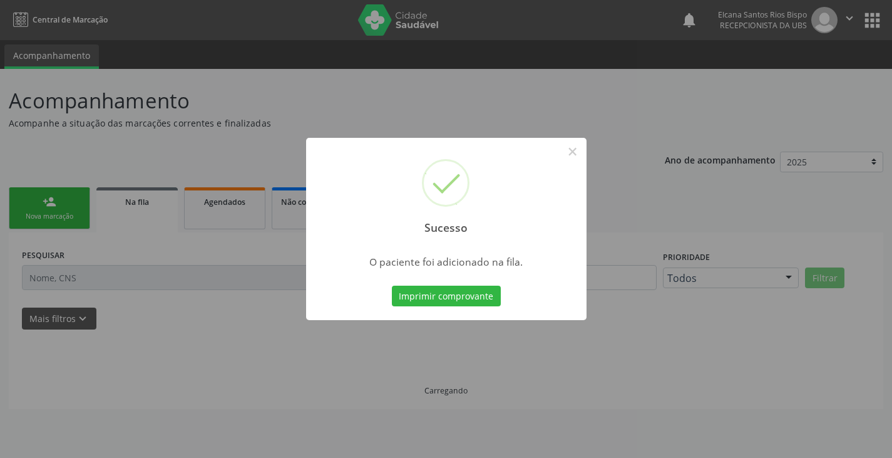
scroll to position [0, 0]
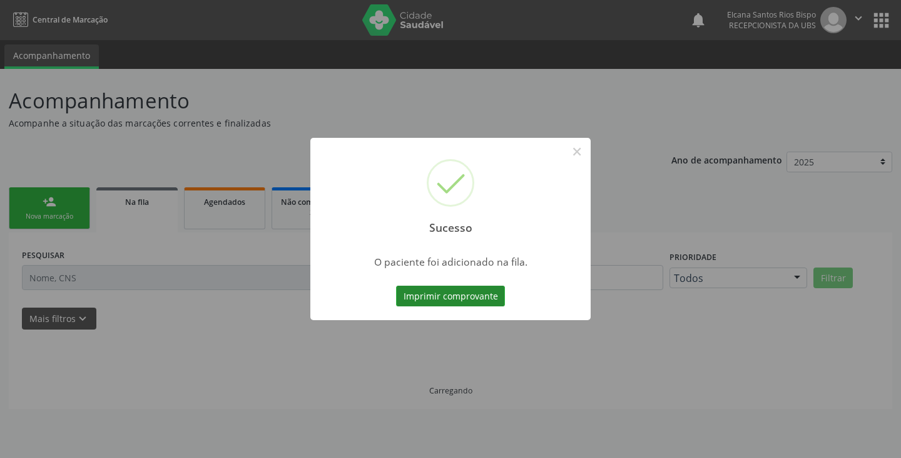
click at [474, 292] on button "Imprimir comprovante" at bounding box center [450, 295] width 109 height 21
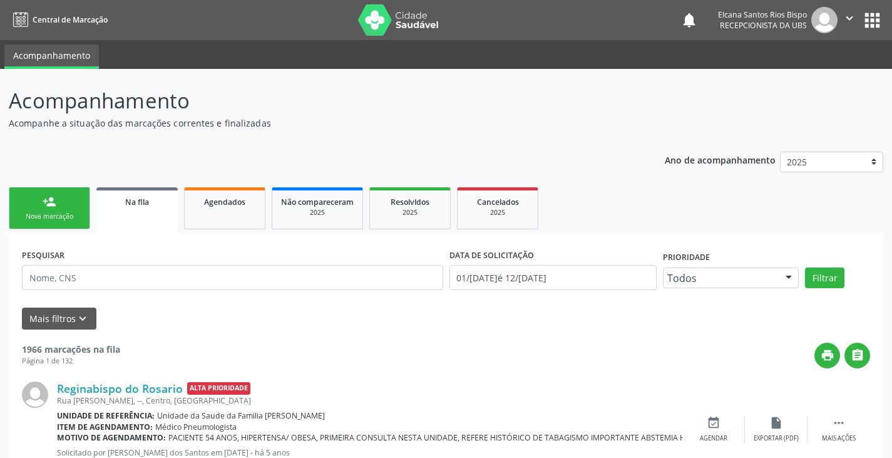
click at [46, 215] on div "Nova marcação" at bounding box center [49, 216] width 63 height 9
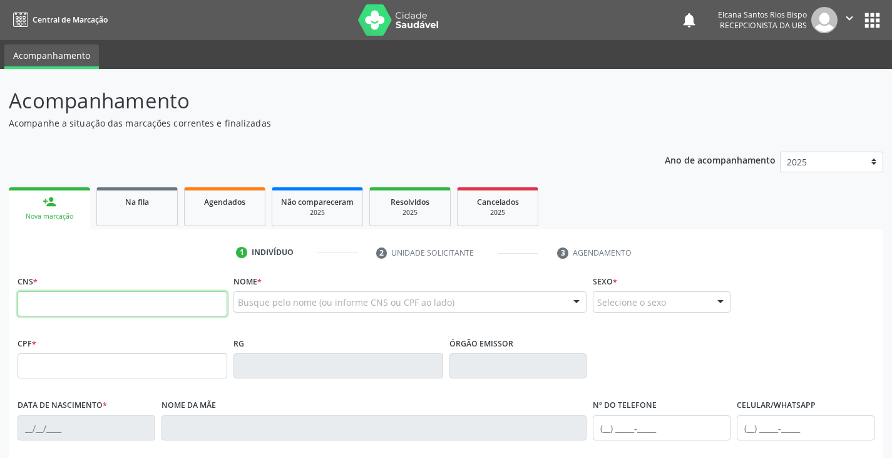
click at [75, 302] on input "text" at bounding box center [123, 303] width 210 height 25
paste input "702 8065 7425 6570"
type input "702 8065 7425 6570"
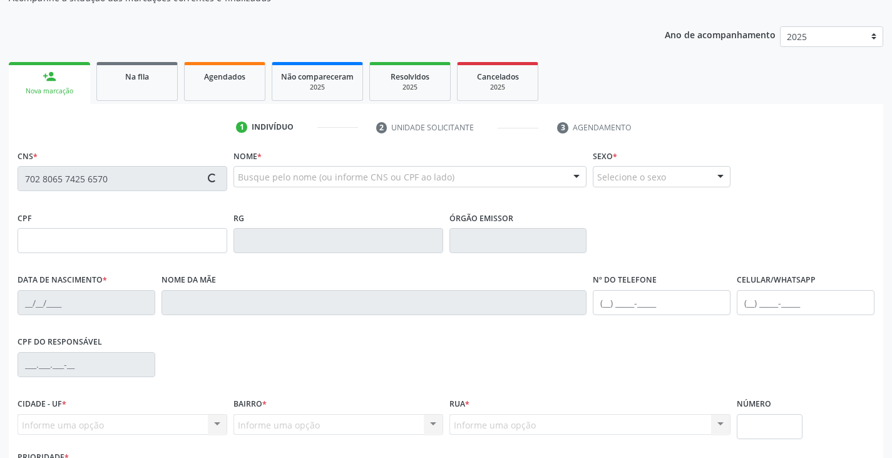
type input "098.954.105-30"
type input "17[DATE]"
type input "[PERSON_NAME]"
type input "[PHONE_NUMBER]"
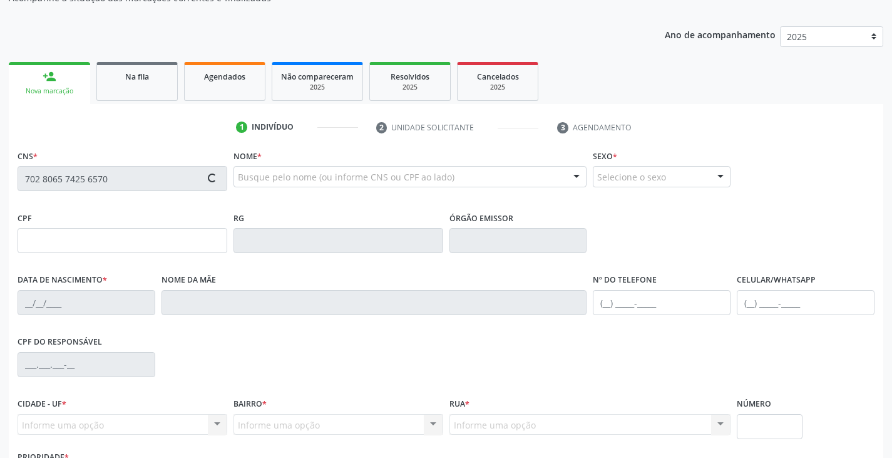
type input "S/N"
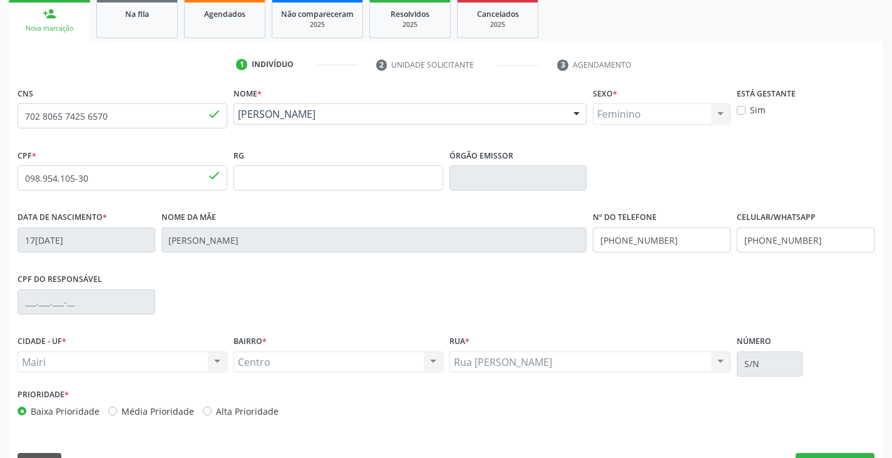
scroll to position [221, 0]
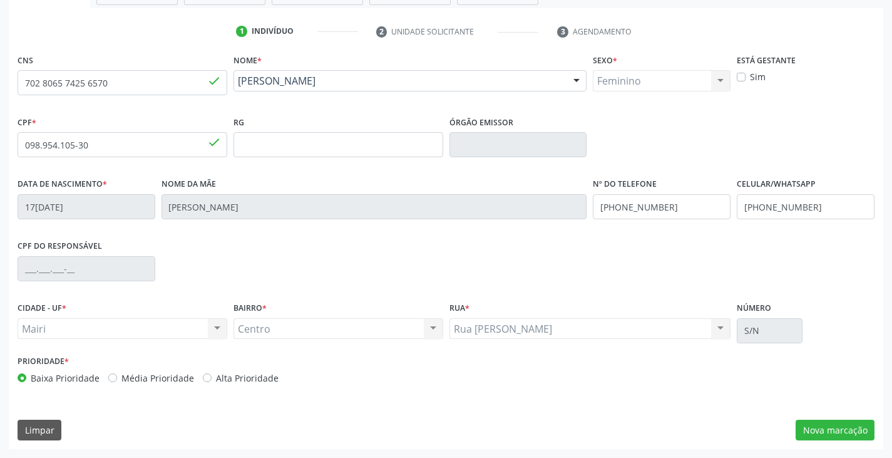
click at [243, 382] on label "Alta Prioridade" at bounding box center [247, 377] width 63 height 13
click at [212, 382] on input "Alta Prioridade" at bounding box center [207, 376] width 9 height 11
radio input "true"
click at [826, 423] on button "Nova marcação" at bounding box center [834, 429] width 79 height 21
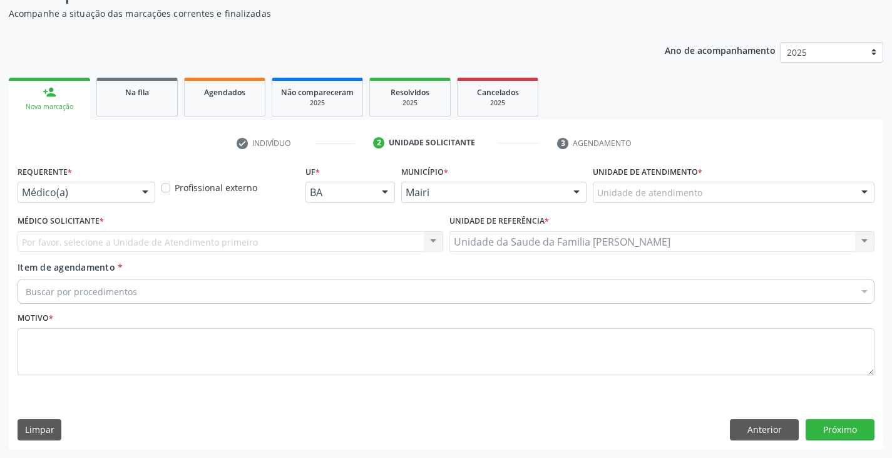
click at [700, 188] on div "Unidade de atendimento" at bounding box center [734, 192] width 282 height 21
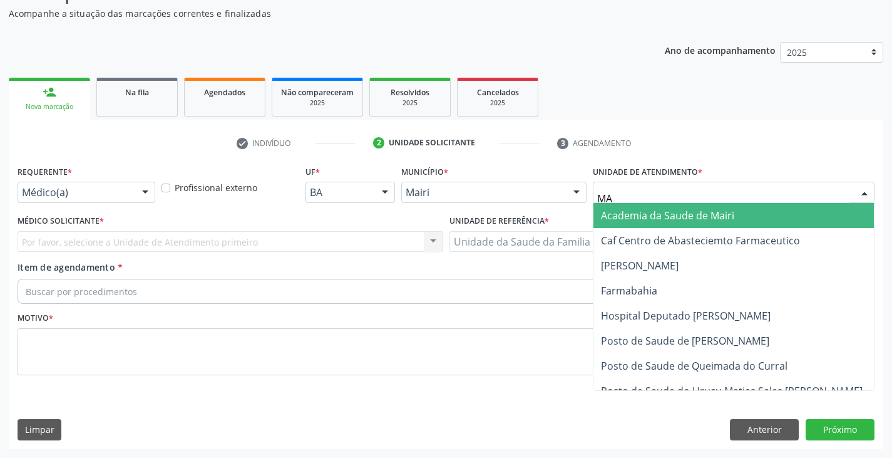
type input "MAR"
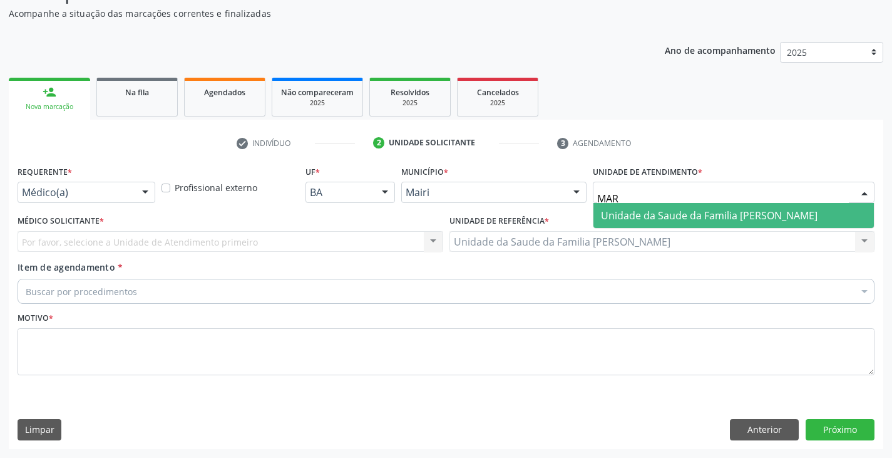
click at [684, 218] on span "Unidade da Saude da Familia [PERSON_NAME]" at bounding box center [709, 215] width 217 height 14
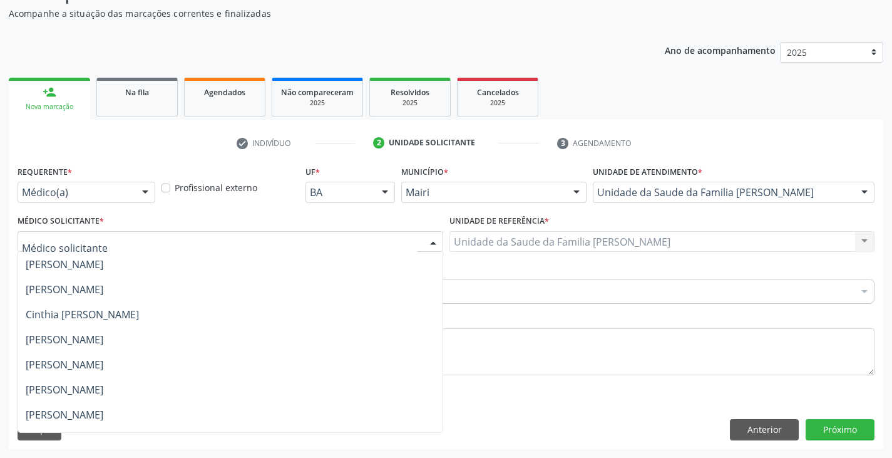
scroll to position [170, 0]
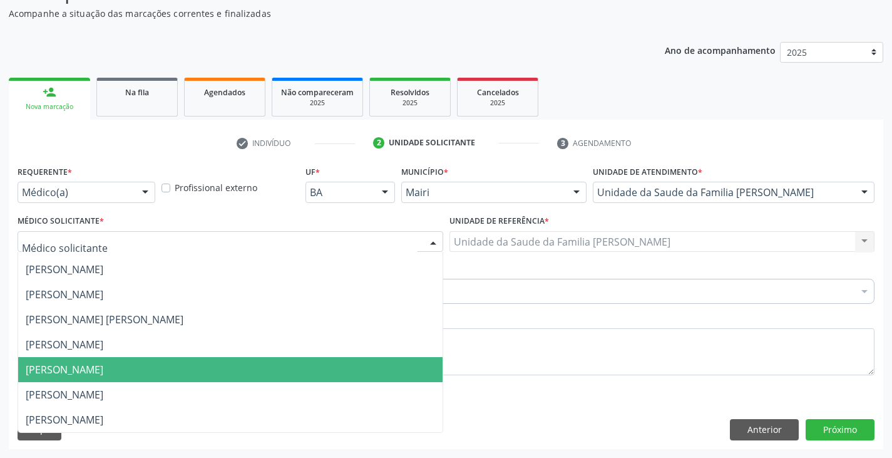
click at [58, 368] on span "[PERSON_NAME]" at bounding box center [65, 369] width 78 height 14
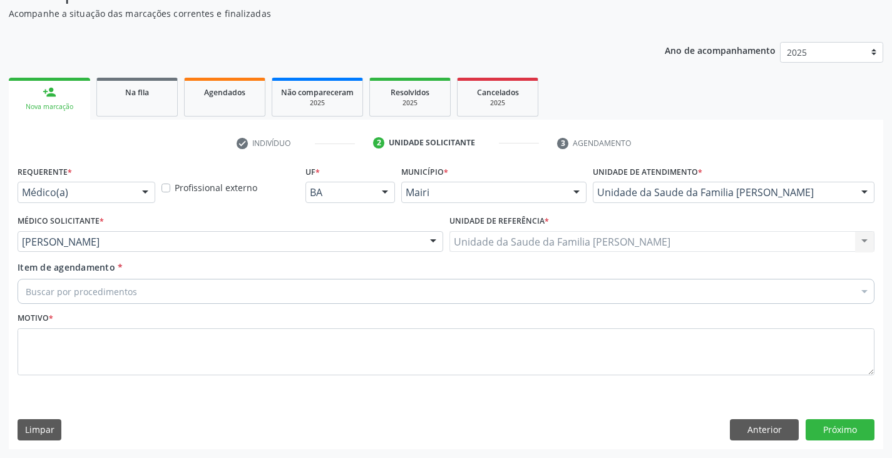
click at [26, 297] on input "Item de agendamento *" at bounding box center [26, 291] width 0 height 25
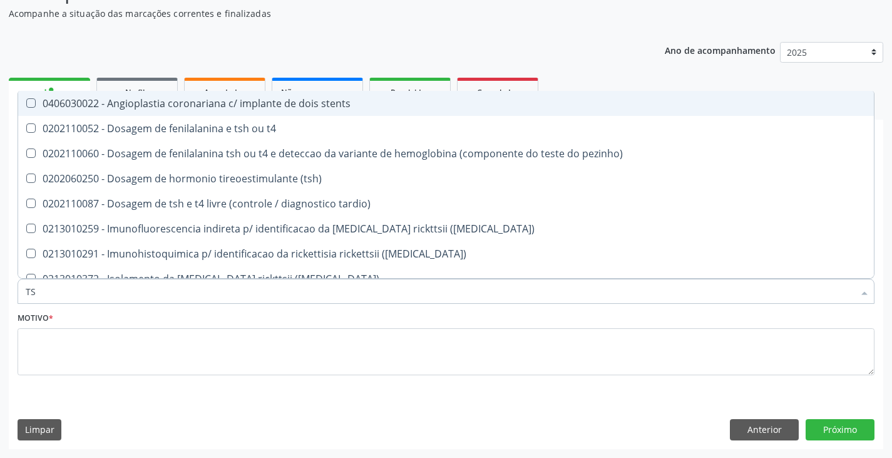
type input "TSH"
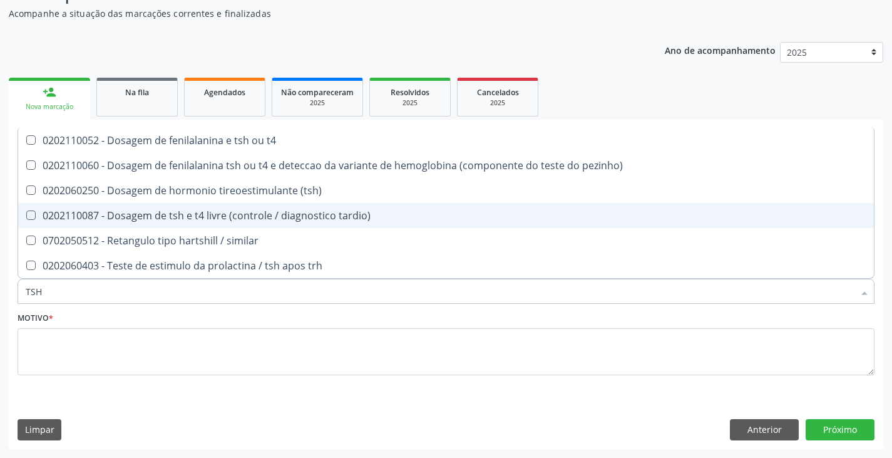
click at [129, 212] on div "0202110087 - Dosagem de tsh e t4 livre (controle / diagnostico tardio)" at bounding box center [446, 215] width 841 height 10
checkbox tardio\) "true"
type input "TS"
checkbox tardio\) "false"
checkbox similar "true"
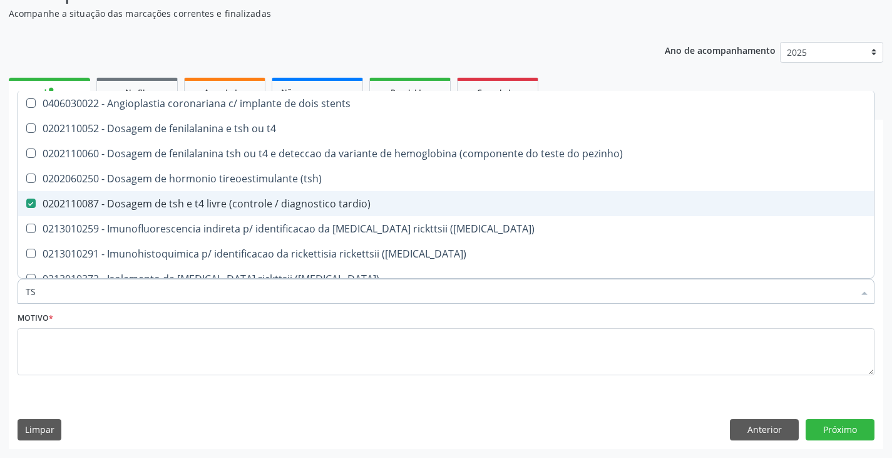
type input "T"
checkbox tardio\) "false"
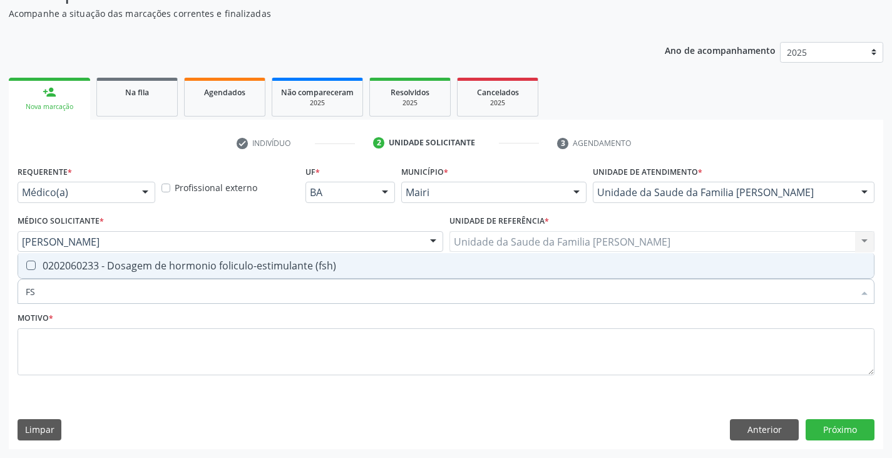
type input "FSH"
click at [120, 268] on div "0202060233 - Dosagem de hormonio foliculo-estimulante (fsh)" at bounding box center [446, 265] width 841 height 10
checkbox \(fsh\) "true"
type input "F"
checkbox \(fsh\) "false"
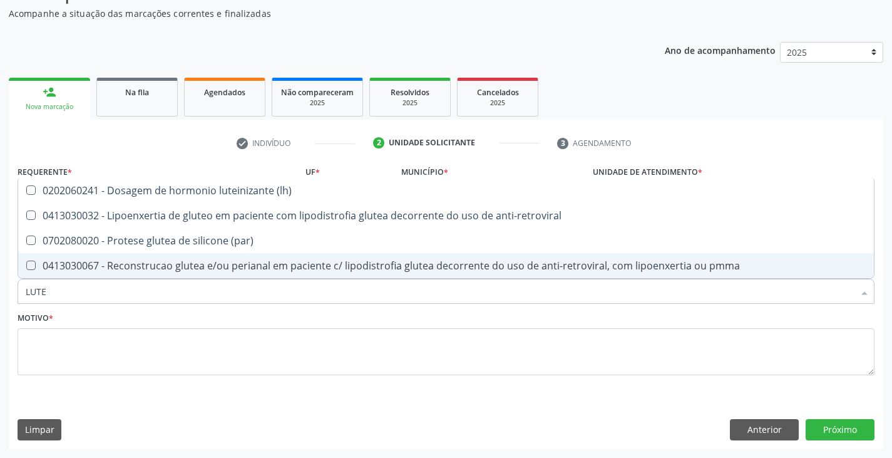
type input "[DEMOGRAPHIC_DATA]"
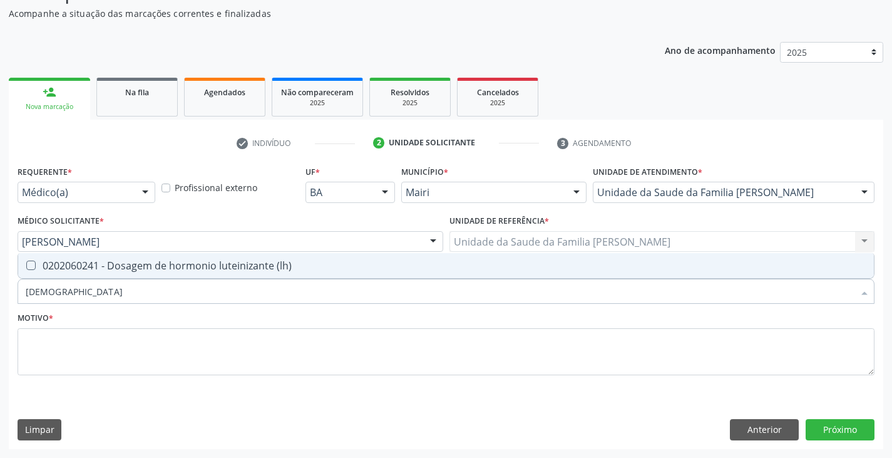
click at [120, 268] on div "0202060241 - Dosagem de hormonio luteinizante (lh)" at bounding box center [446, 265] width 841 height 10
checkbox \(lh\) "true"
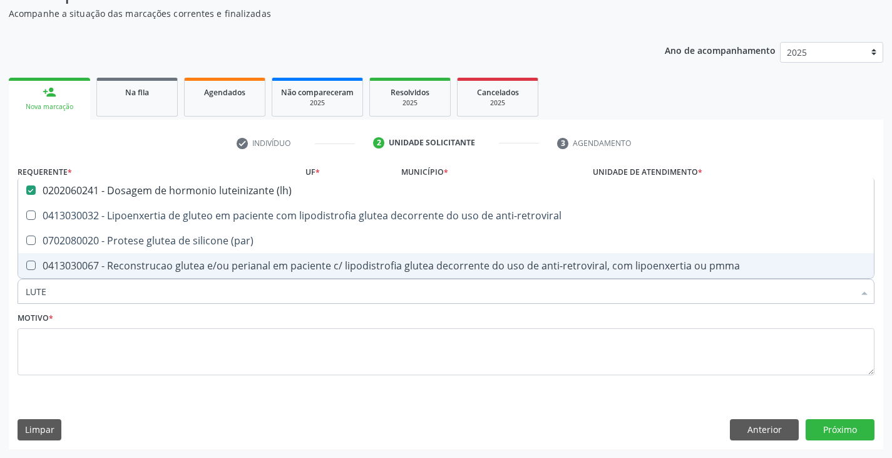
type input "LUT"
checkbox \(lh\) "false"
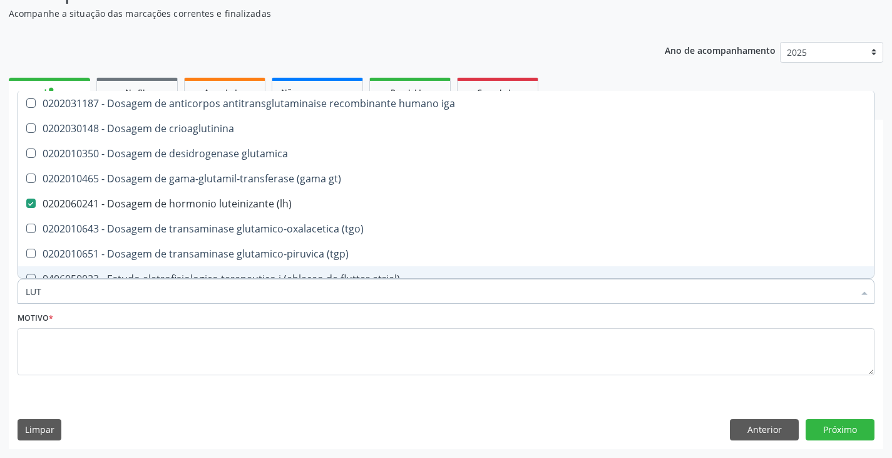
type input "LU"
checkbox \(lh\) "false"
type input "L"
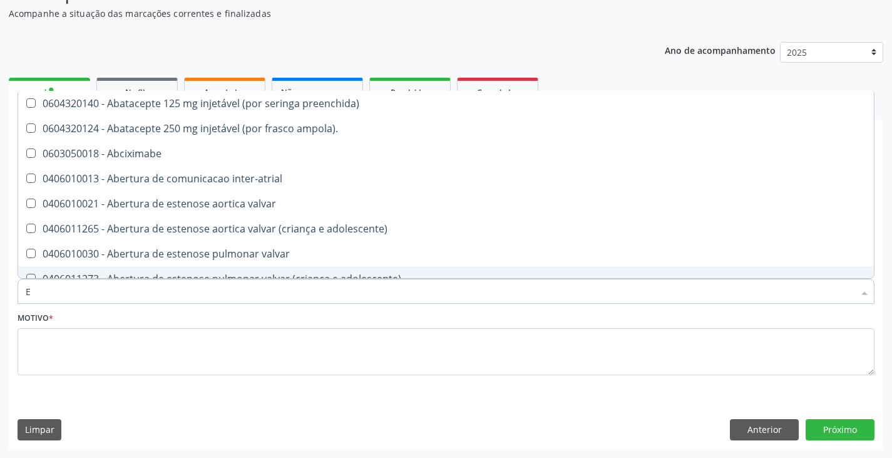
type input "ES"
checkbox implantavel "true"
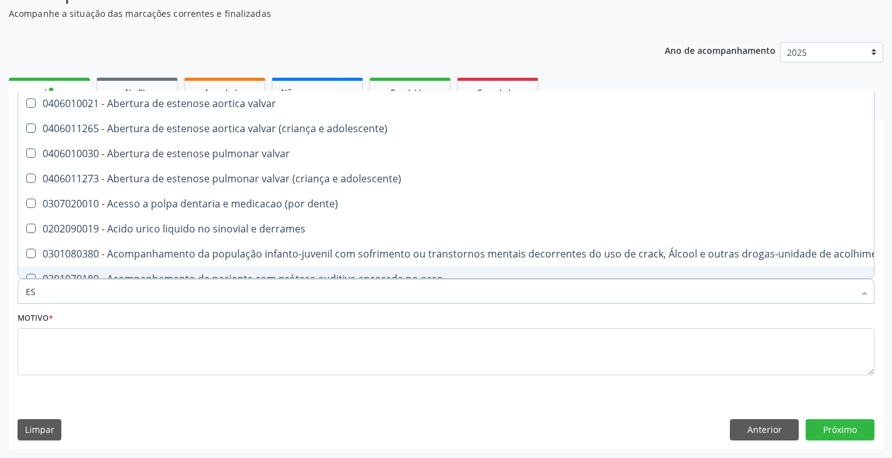
type input "EST"
checkbox níveis "true"
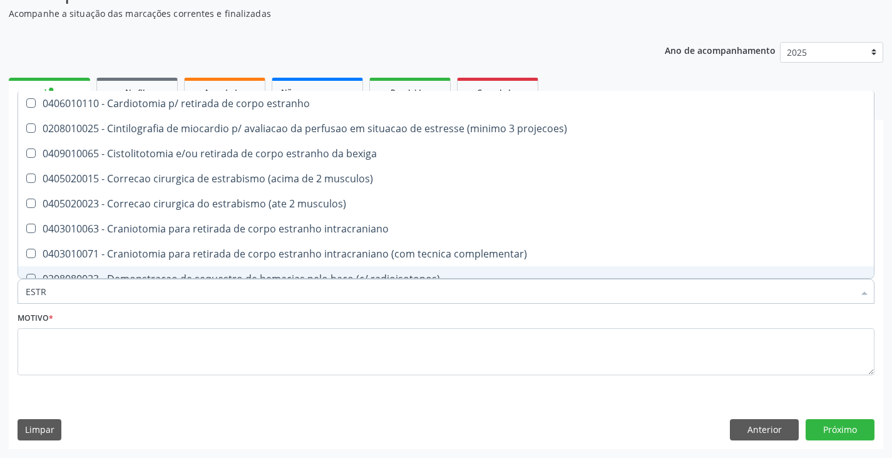
type input "ESTRA"
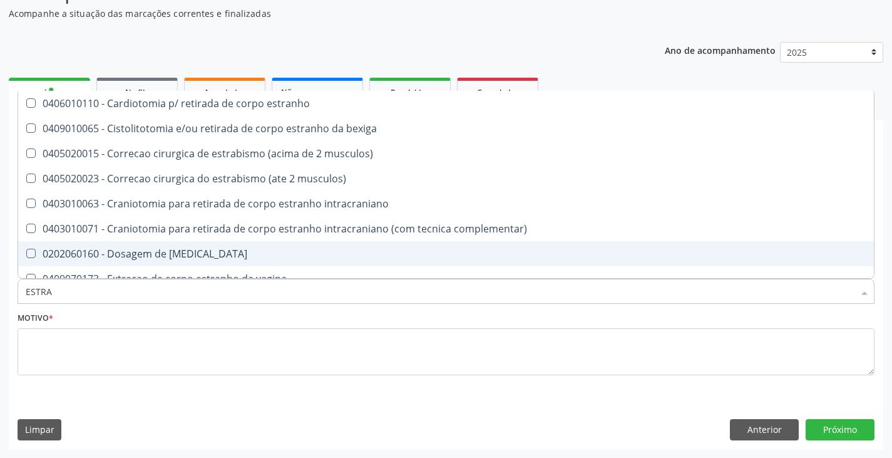
click at [123, 257] on div "0202060160 - Dosagem de [MEDICAL_DATA]" at bounding box center [446, 253] width 841 height 10
checkbox estradiol "true"
type input "ESTR"
checkbox estradiol "false"
checkbox ureter "true"
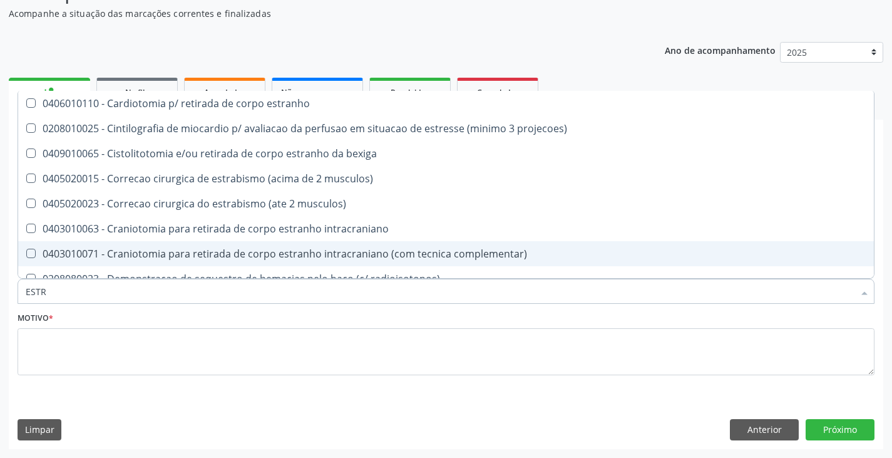
type input "EST"
checkbox estradiol "false"
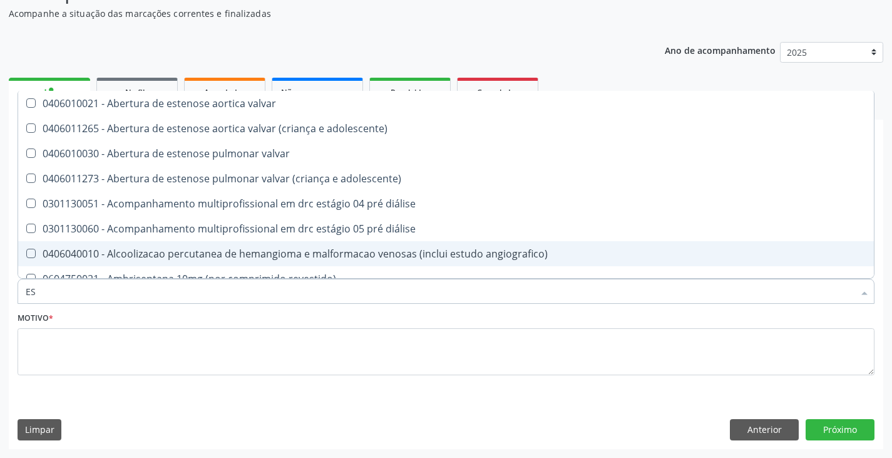
type input "E"
checkbox estradiol "false"
checkbox \(fsh\) "false"
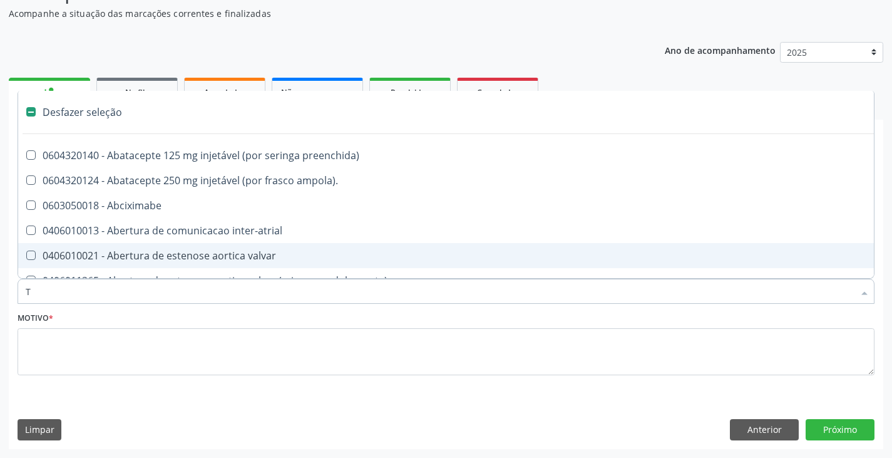
type input "TE"
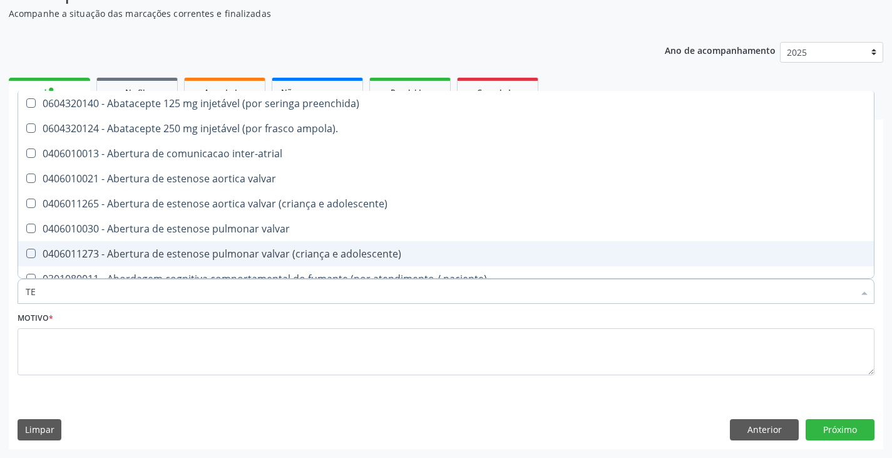
checkbox \(fsh\) "true"
checkbox \(lh\) "true"
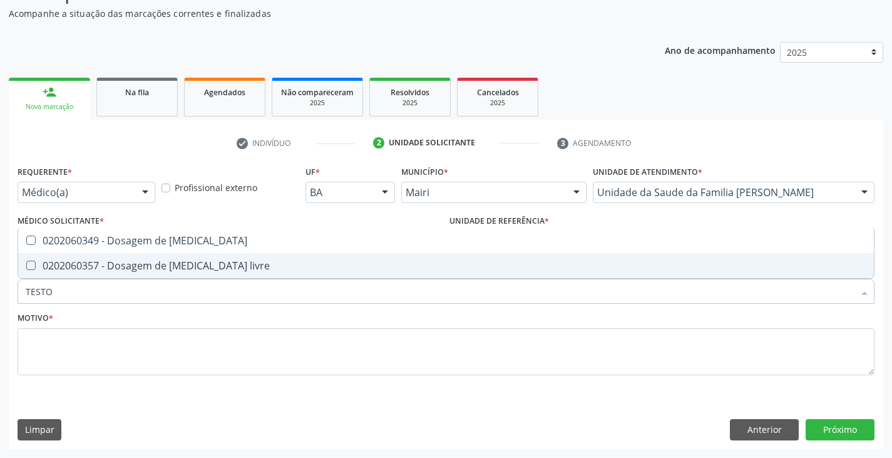
type input "TESTOS"
click at [123, 261] on div "0202060357 - Dosagem de [MEDICAL_DATA] livre" at bounding box center [446, 265] width 841 height 10
checkbox livre "true"
type input "TESTO"
checkbox livre "false"
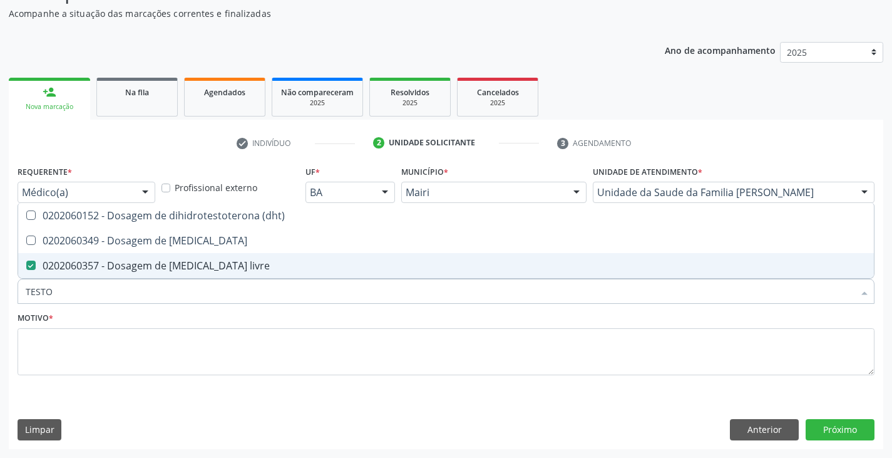
type input "TEST"
checkbox livre "false"
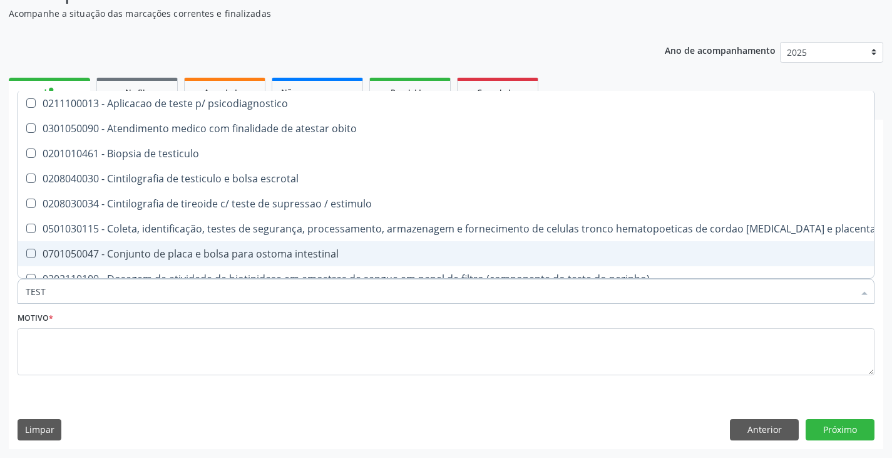
type input "TES"
checkbox livre "false"
checkbox \(tad\) "true"
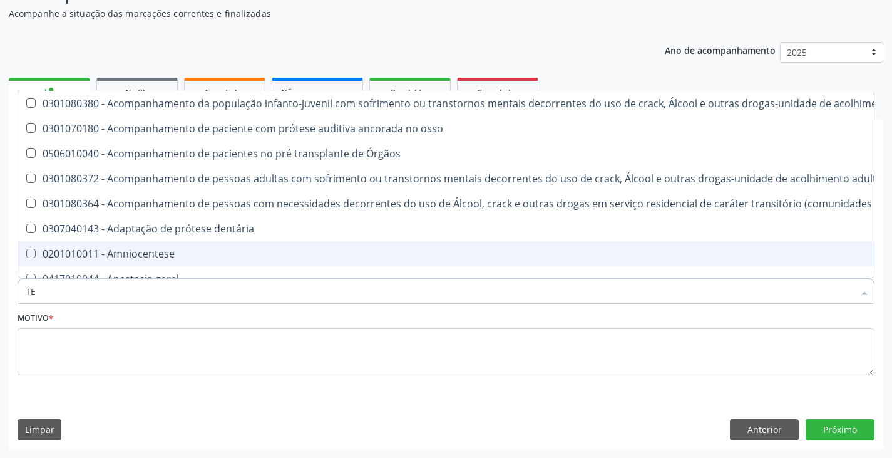
type input "T"
checkbox livre "false"
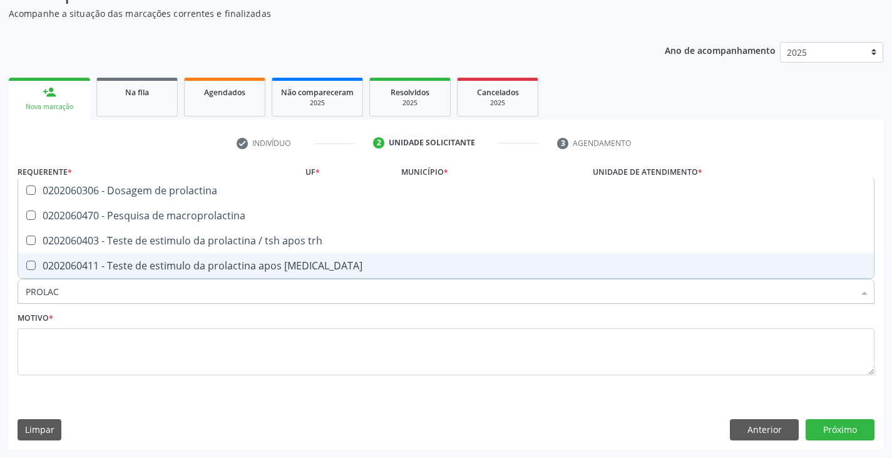
type input "PROLACT"
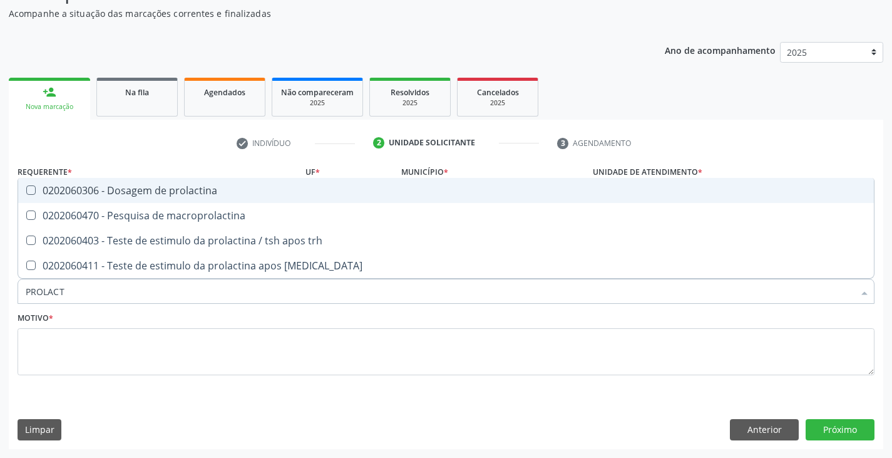
click at [145, 188] on div "0202060306 - Dosagem de prolactina" at bounding box center [446, 190] width 841 height 10
checkbox prolactina "true"
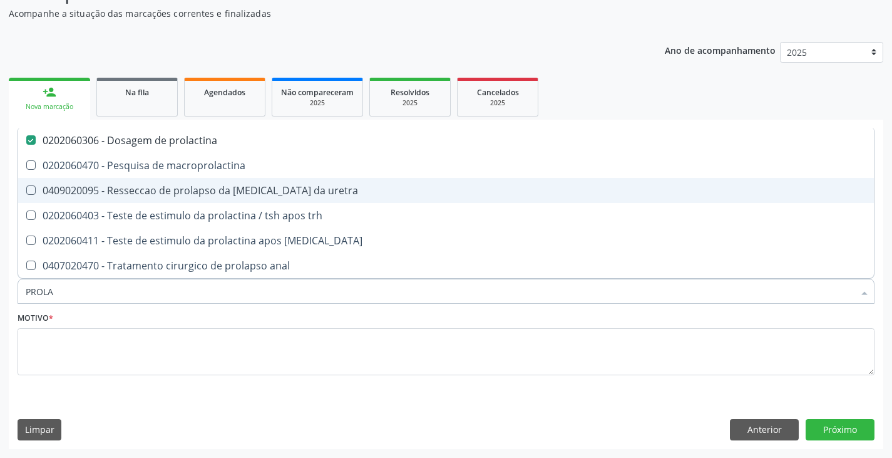
type input "PROL"
checkbox prolactina "false"
checkbox anal "true"
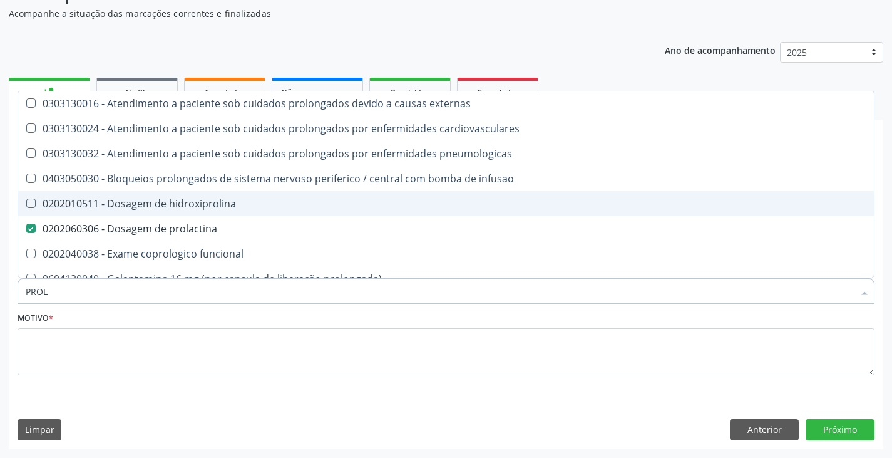
type input "PRO"
checkbox prolactina "false"
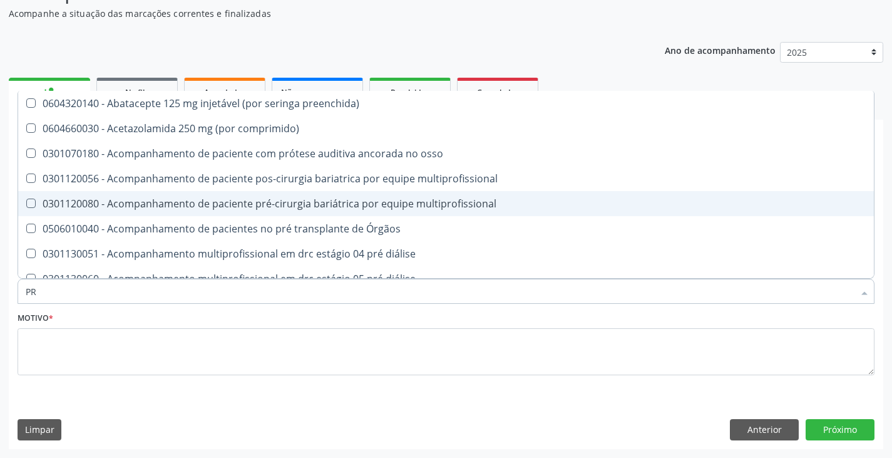
type input "P"
checkbox prolactina "false"
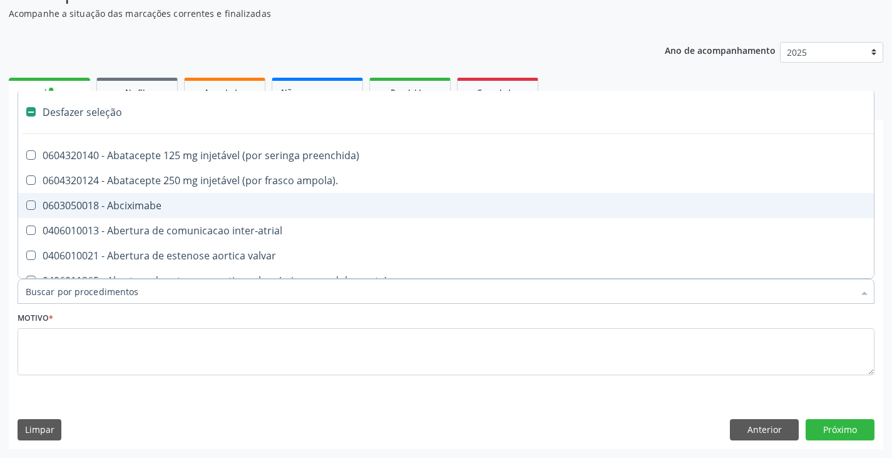
type input "P"
checkbox tempo\) "true"
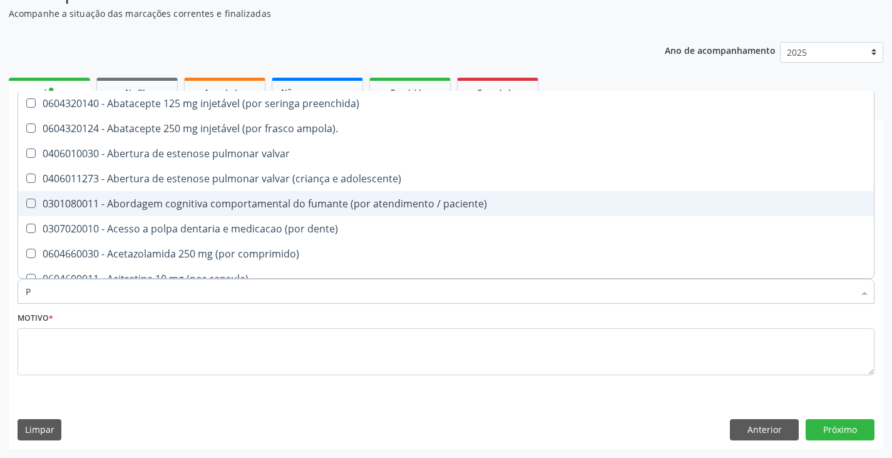
type input "PR"
checkbox coagulacao "true"
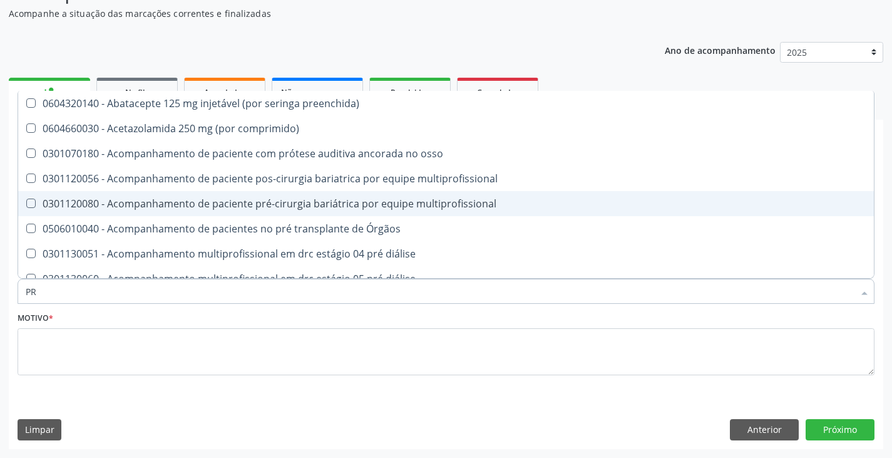
type input "PRO"
checkbox lenta\) "true"
checkbox prolactina "false"
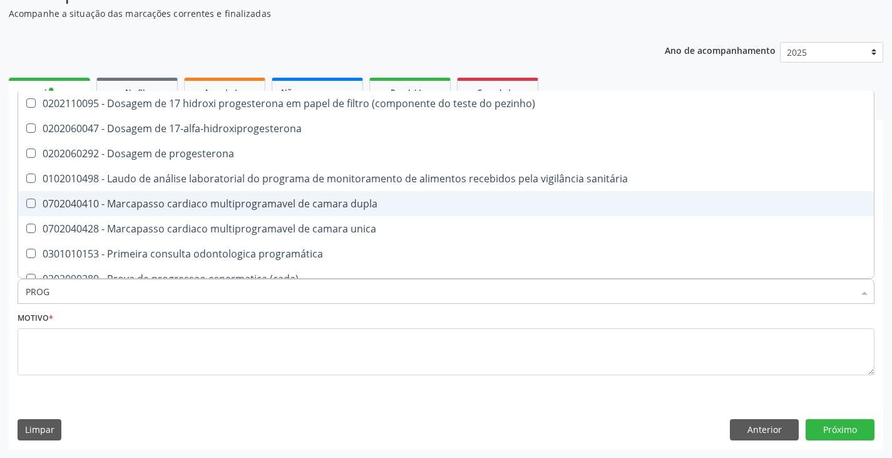
type input "PROGE"
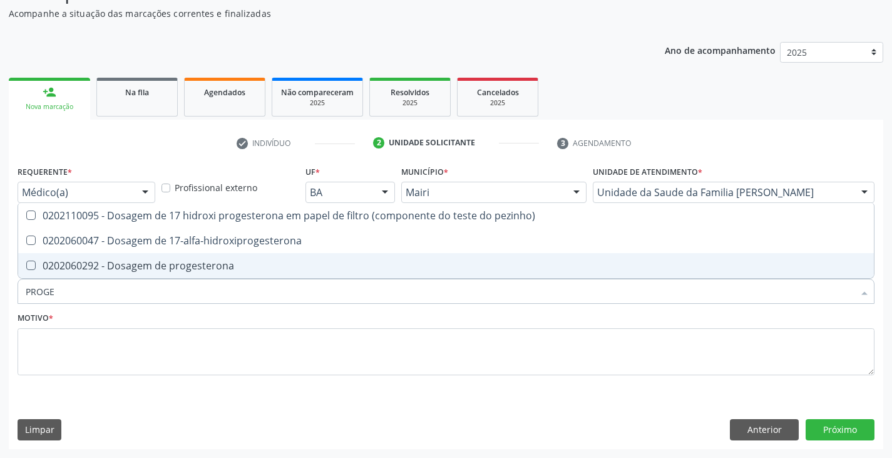
click at [140, 262] on div "0202060292 - Dosagem de progesterona" at bounding box center [446, 265] width 841 height 10
checkbox progesterona "true"
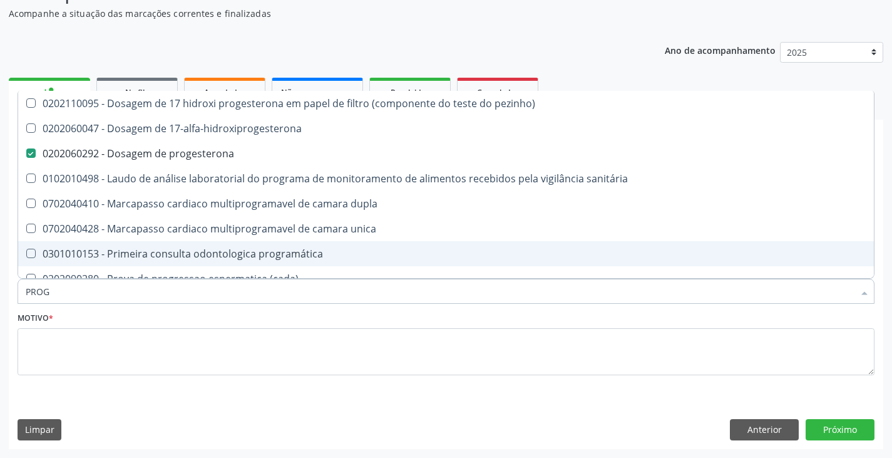
type input "PRO"
checkbox progesterona "false"
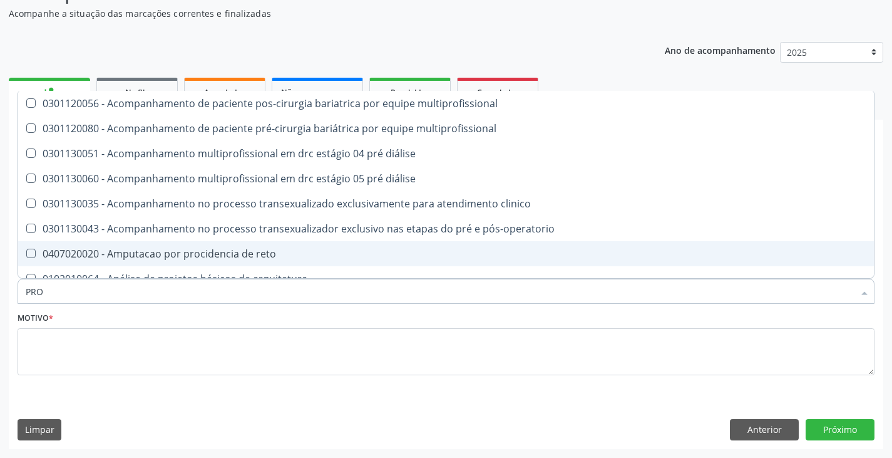
type input "PR"
checkbox progesterona "false"
checkbox prolactina "false"
checkbox removivel "true"
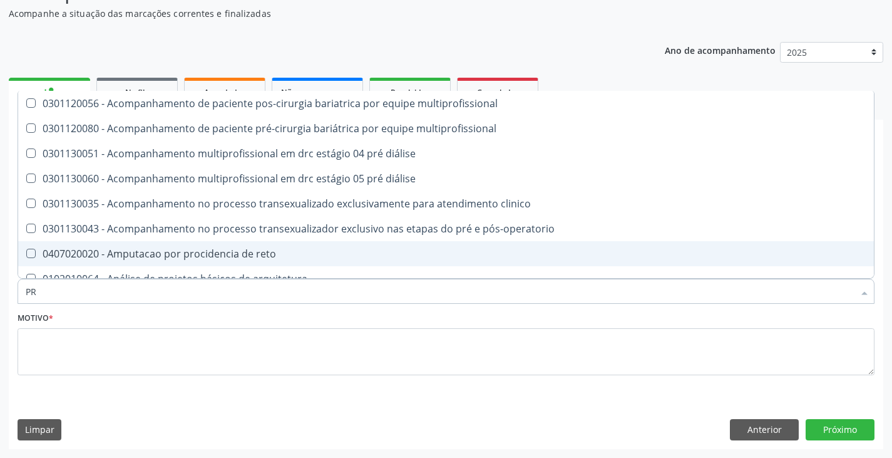
type input "P"
checkbox removivel "false"
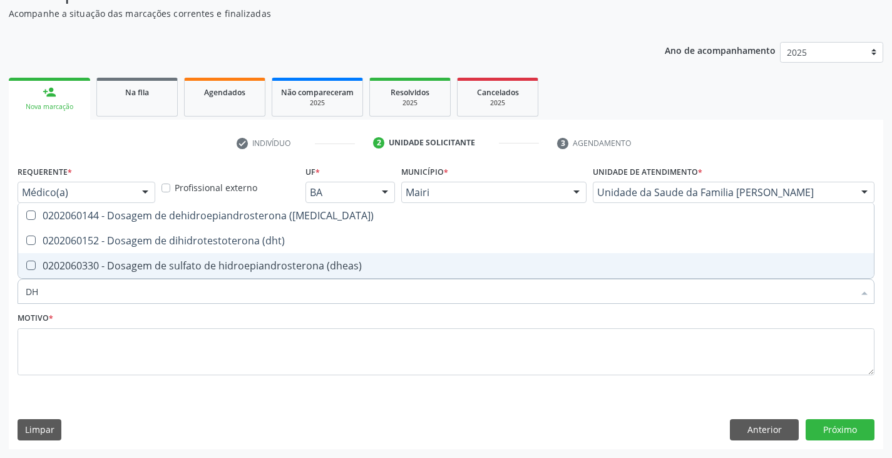
type input "DHE"
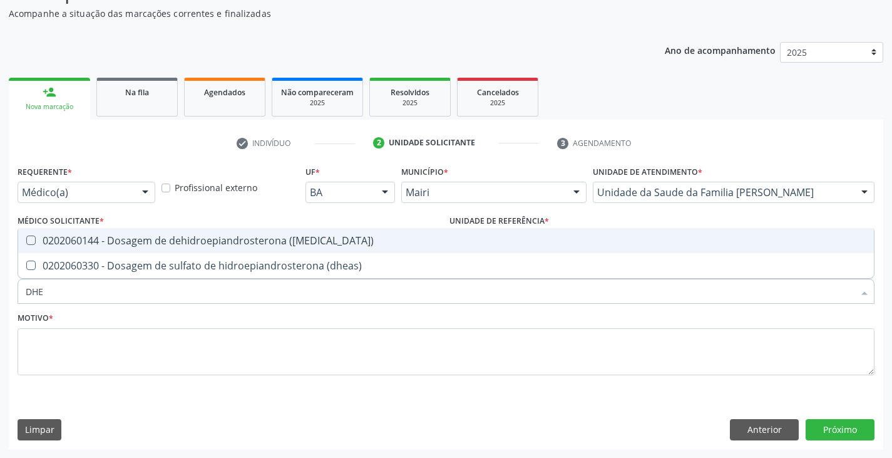
click at [157, 238] on div "0202060144 - Dosagem de dehidroepiandrosterona ([MEDICAL_DATA])" at bounding box center [446, 240] width 841 height 10
checkbox \(dhea\) "true"
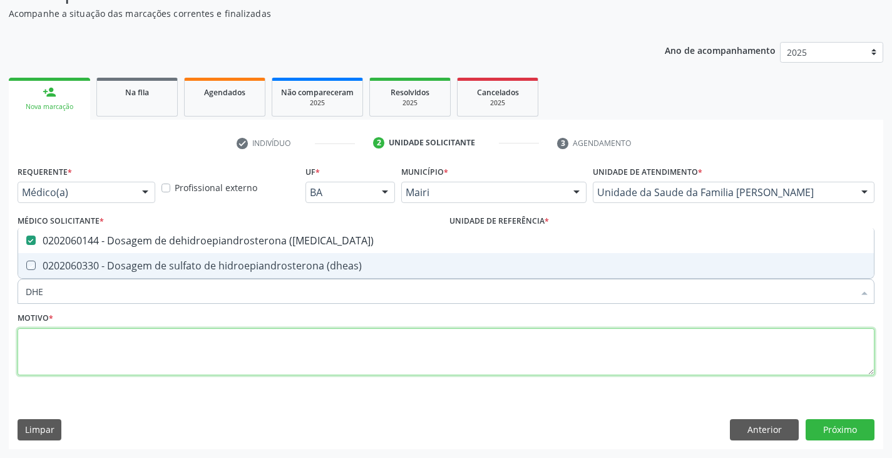
click at [146, 344] on textarea at bounding box center [446, 352] width 857 height 48
checkbox \(dheas\) "true"
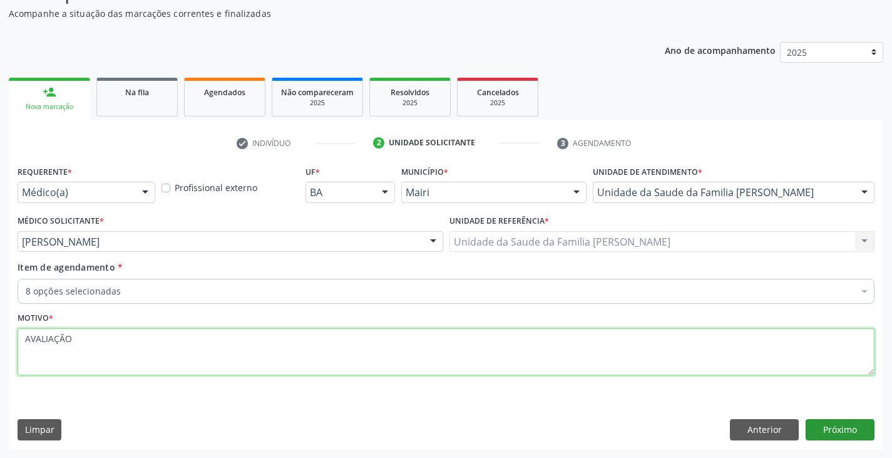
type textarea "AVALIAÇÃO"
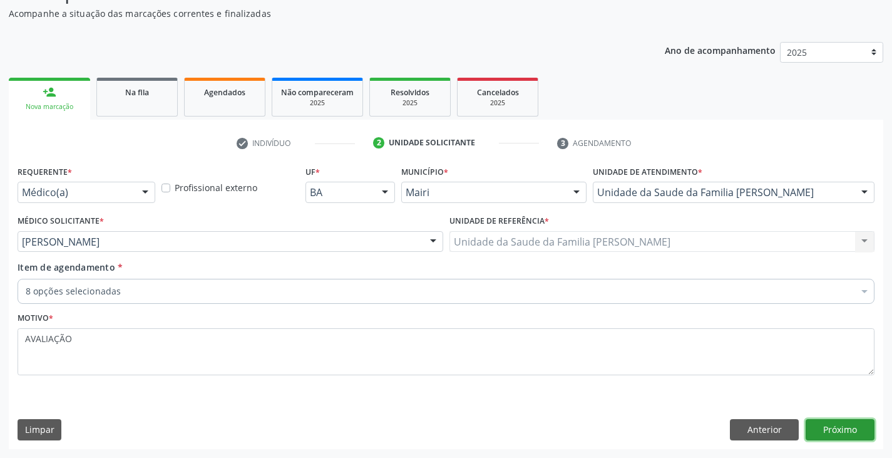
click at [868, 436] on button "Próximo" at bounding box center [839, 429] width 69 height 21
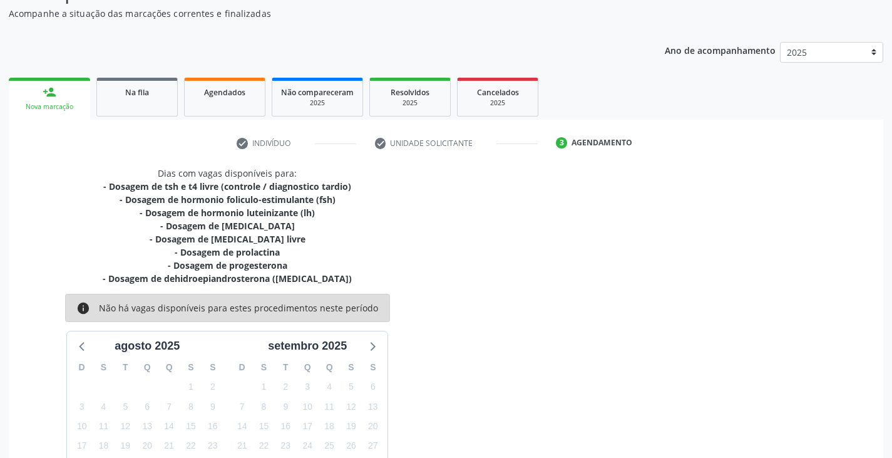
scroll to position [216, 0]
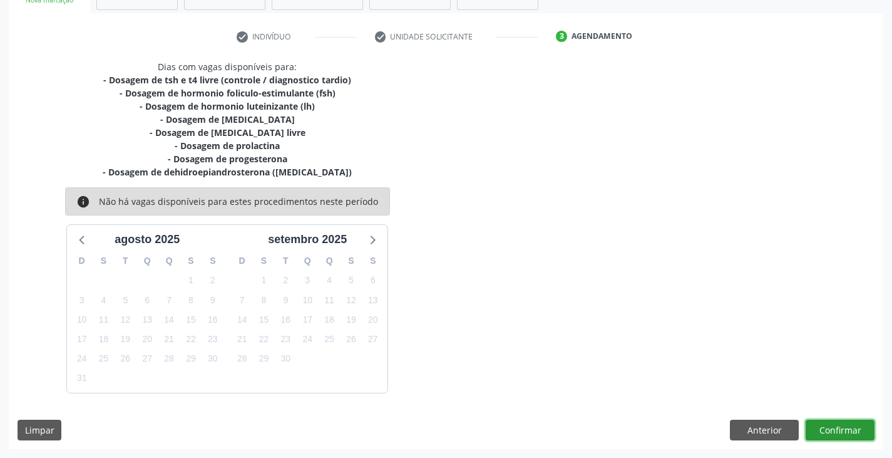
click at [861, 425] on button "Confirmar" at bounding box center [839, 429] width 69 height 21
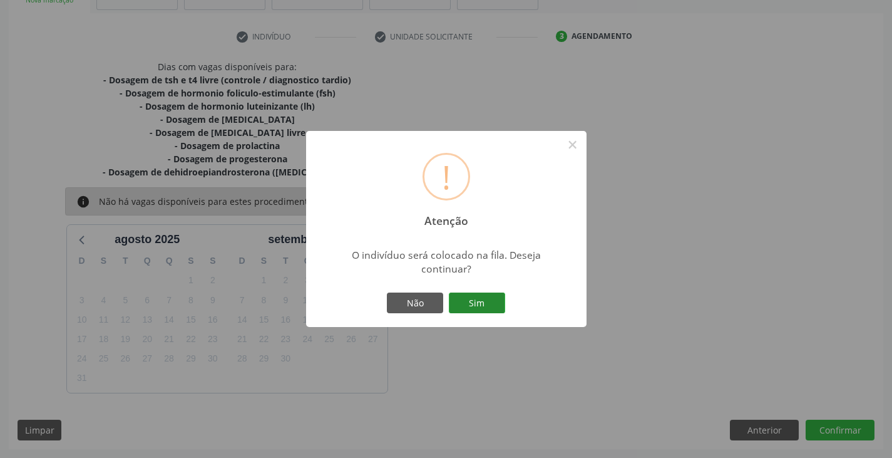
click at [457, 304] on button "Sim" at bounding box center [477, 302] width 56 height 21
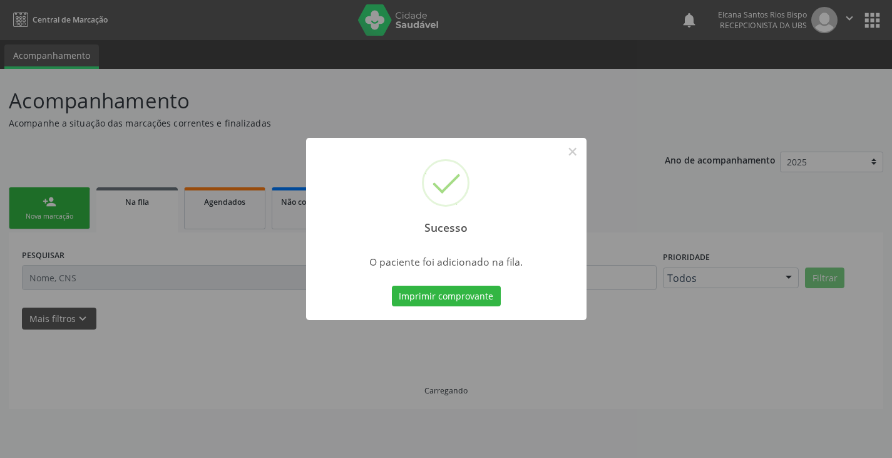
scroll to position [0, 0]
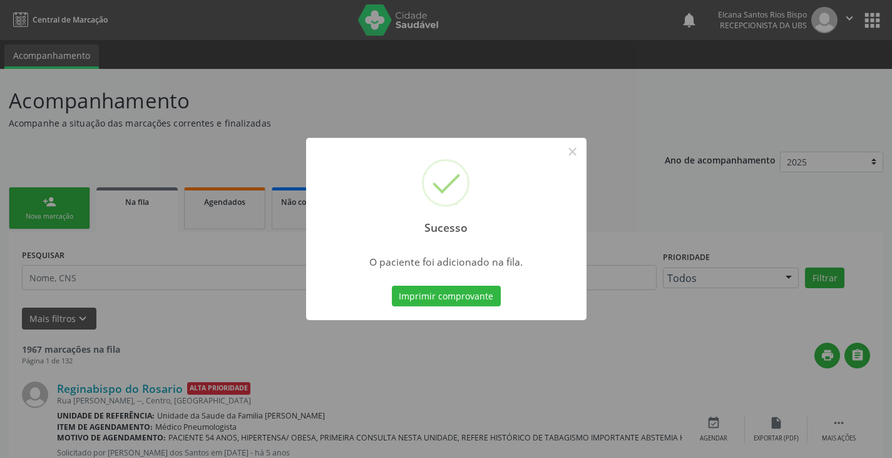
click at [457, 304] on button "Imprimir comprovante" at bounding box center [446, 295] width 109 height 21
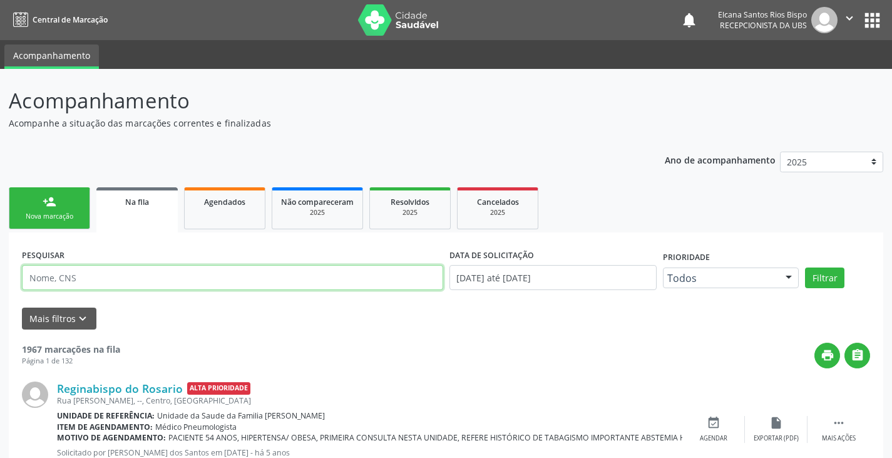
click at [123, 275] on input "text" at bounding box center [232, 277] width 421 height 25
paste input "702 8065 7425 6570"
type input "702 8065 7425 6570"
click at [805, 267] on button "Filtrar" at bounding box center [824, 277] width 39 height 21
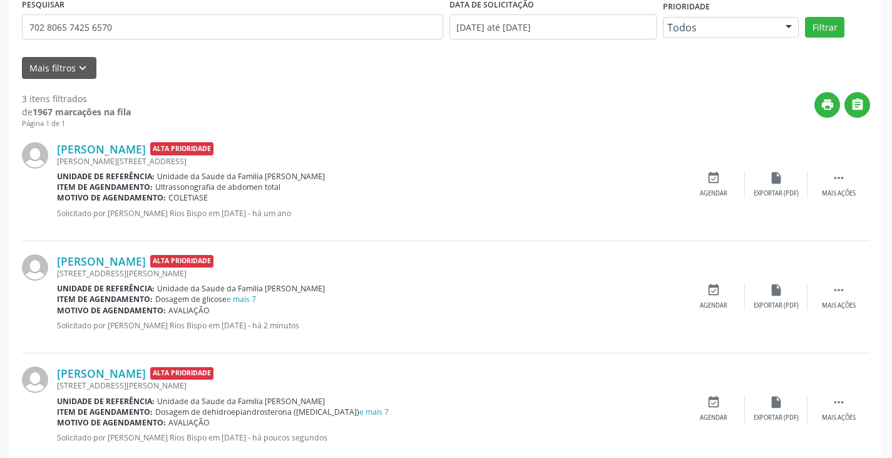
scroll to position [279, 0]
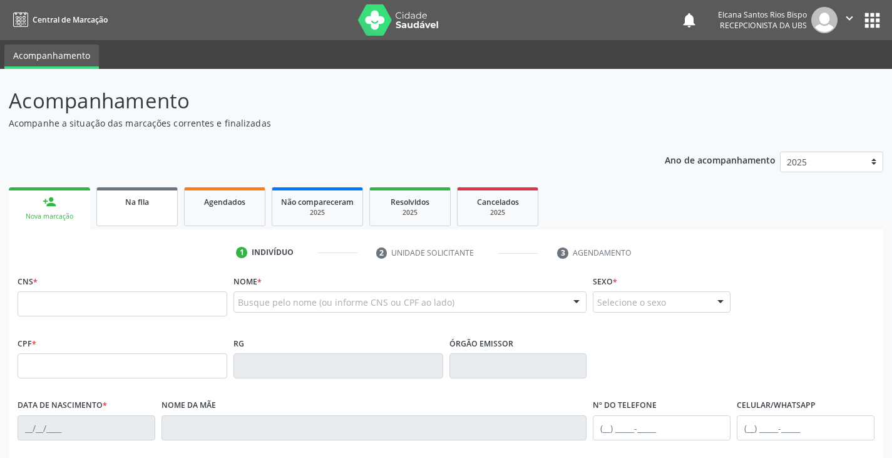
click at [120, 206] on div "Na fila" at bounding box center [137, 201] width 63 height 13
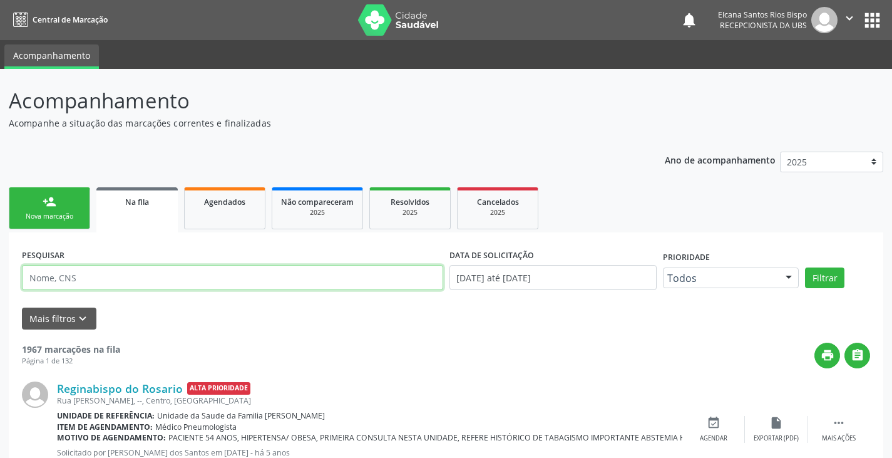
click at [141, 278] on input "text" at bounding box center [232, 277] width 421 height 25
type input "NICOLLE MENDES DE OLIVEIRA"
click at [805, 267] on button "Filtrar" at bounding box center [824, 277] width 39 height 21
